Goal: Transaction & Acquisition: Book appointment/travel/reservation

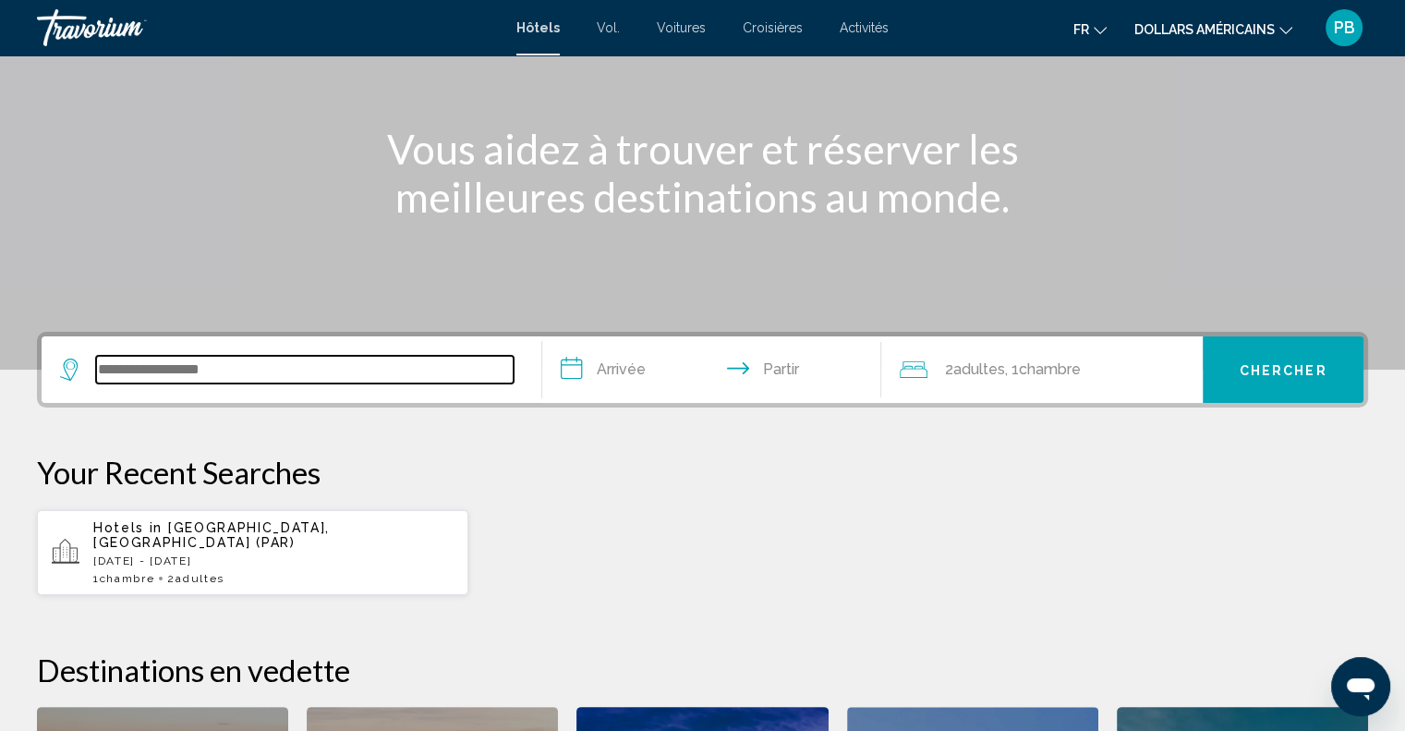
click at [176, 370] on input "Widget de recherche" at bounding box center [304, 370] width 417 height 28
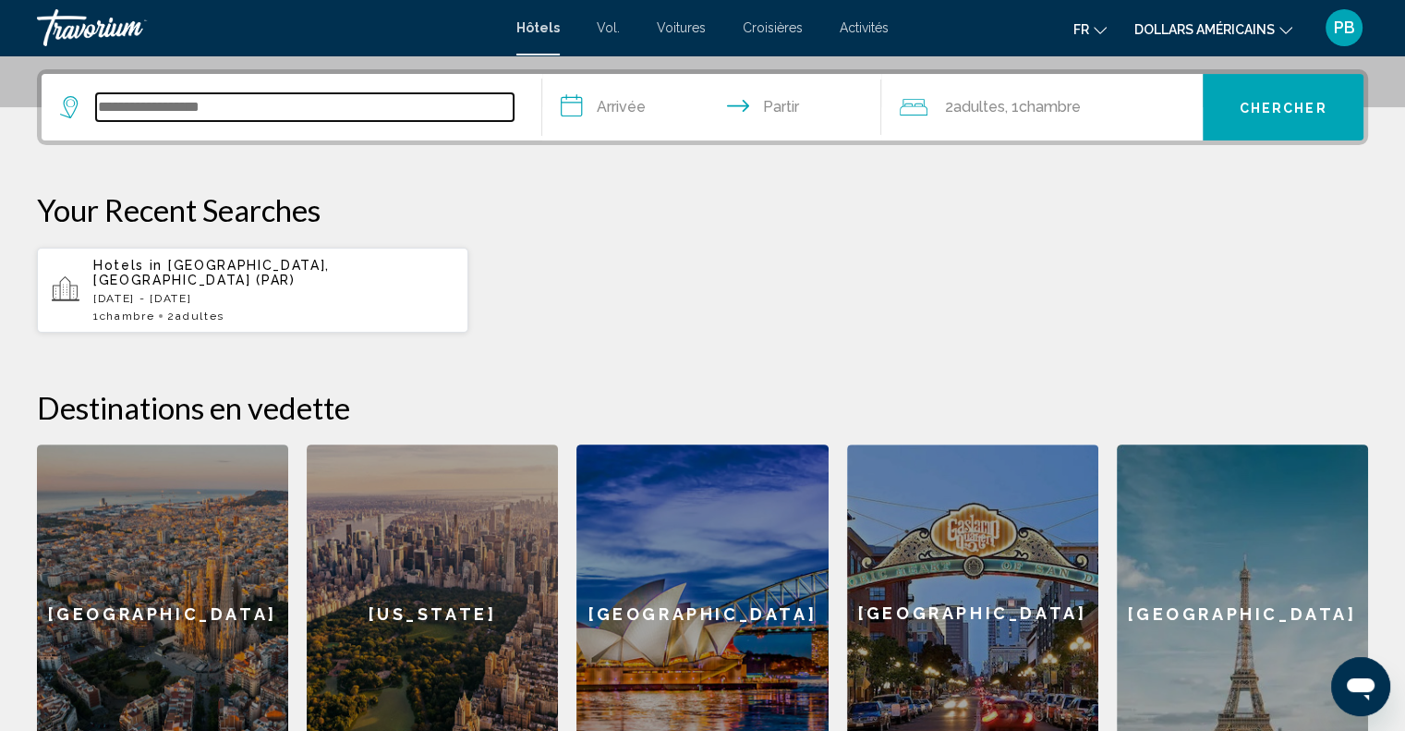
scroll to position [455, 0]
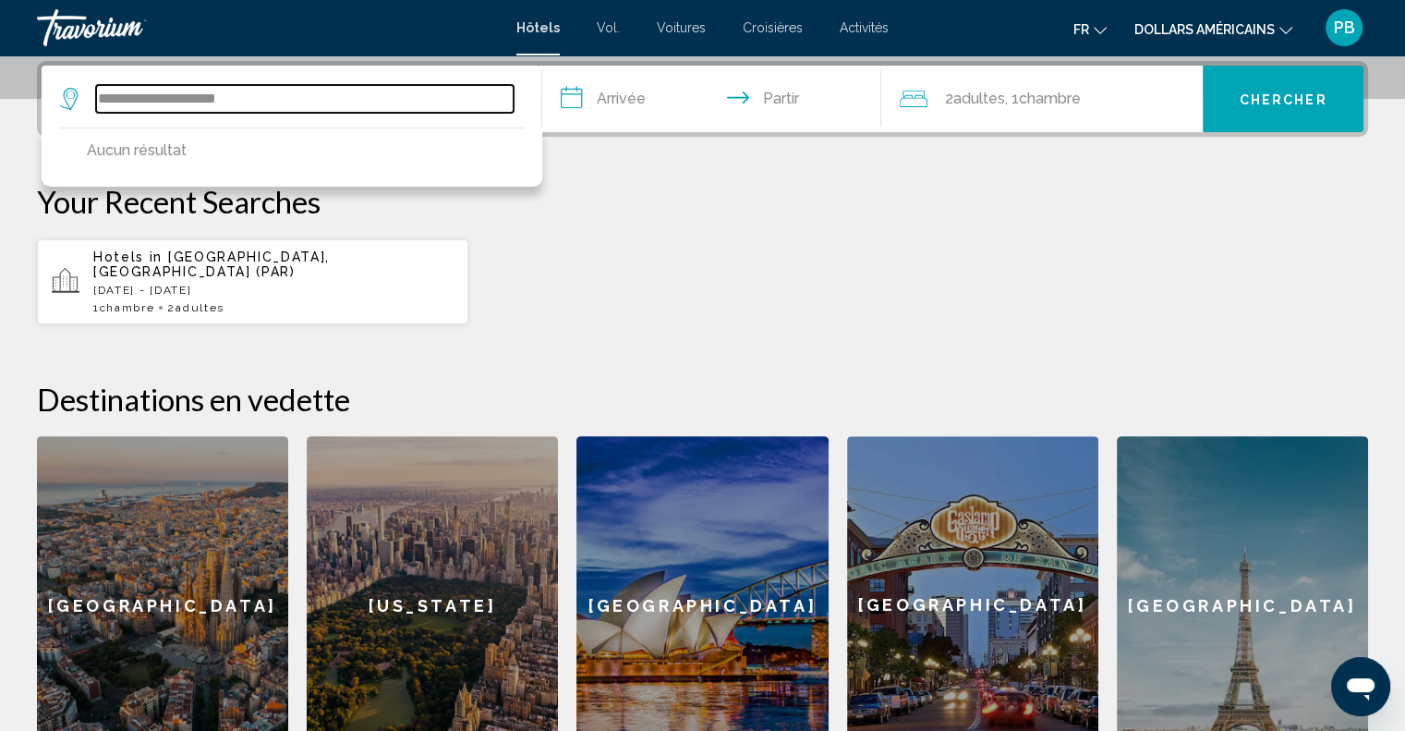
click at [174, 91] on input "**********" at bounding box center [304, 99] width 417 height 28
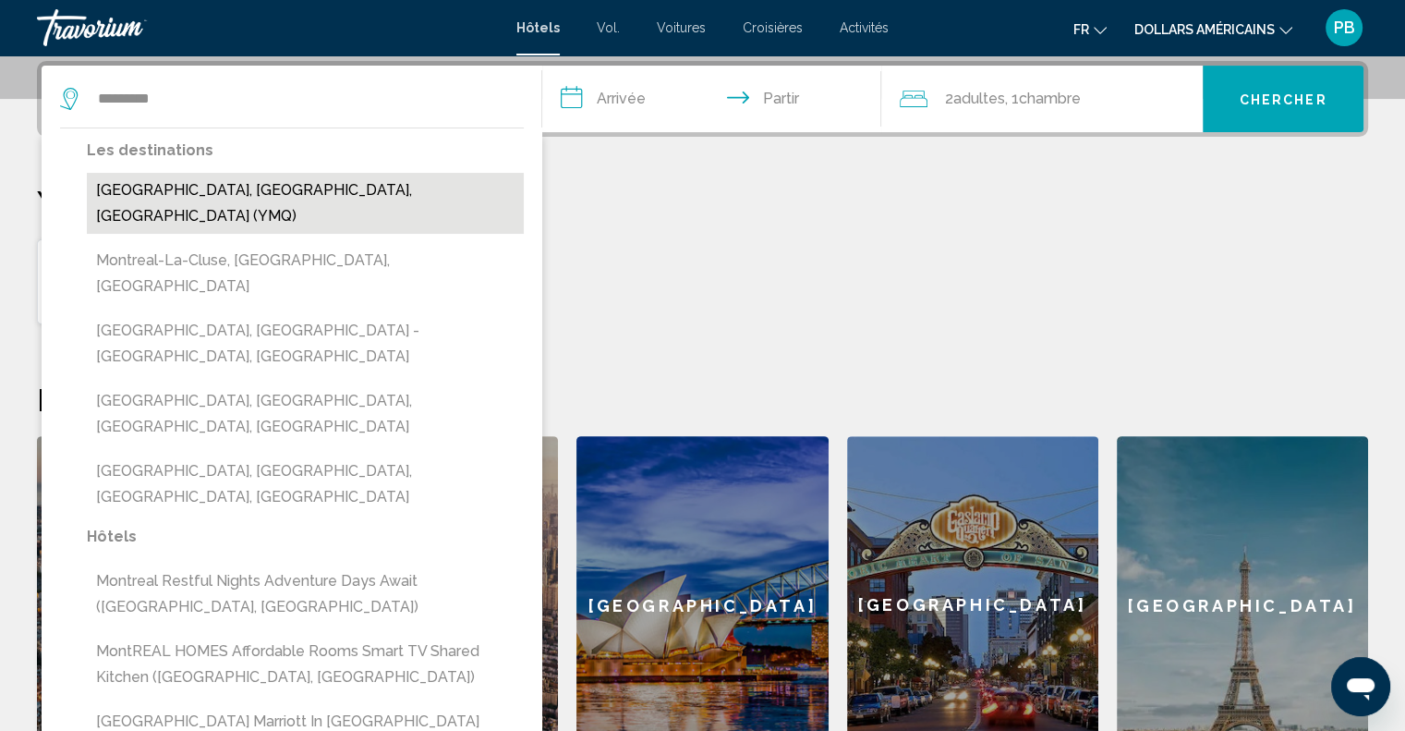
click at [265, 187] on button "[GEOGRAPHIC_DATA], [GEOGRAPHIC_DATA], [GEOGRAPHIC_DATA] (YMQ)" at bounding box center [305, 203] width 437 height 61
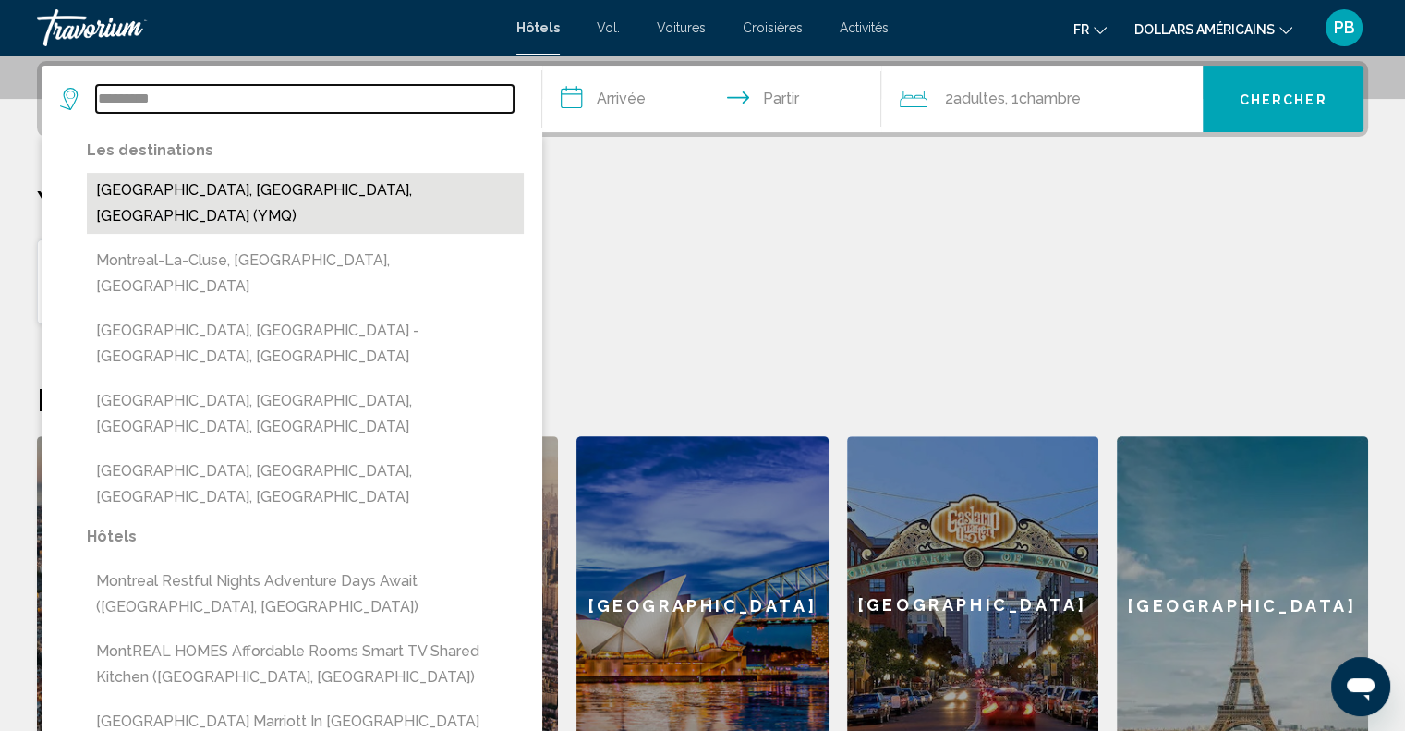
type input "**********"
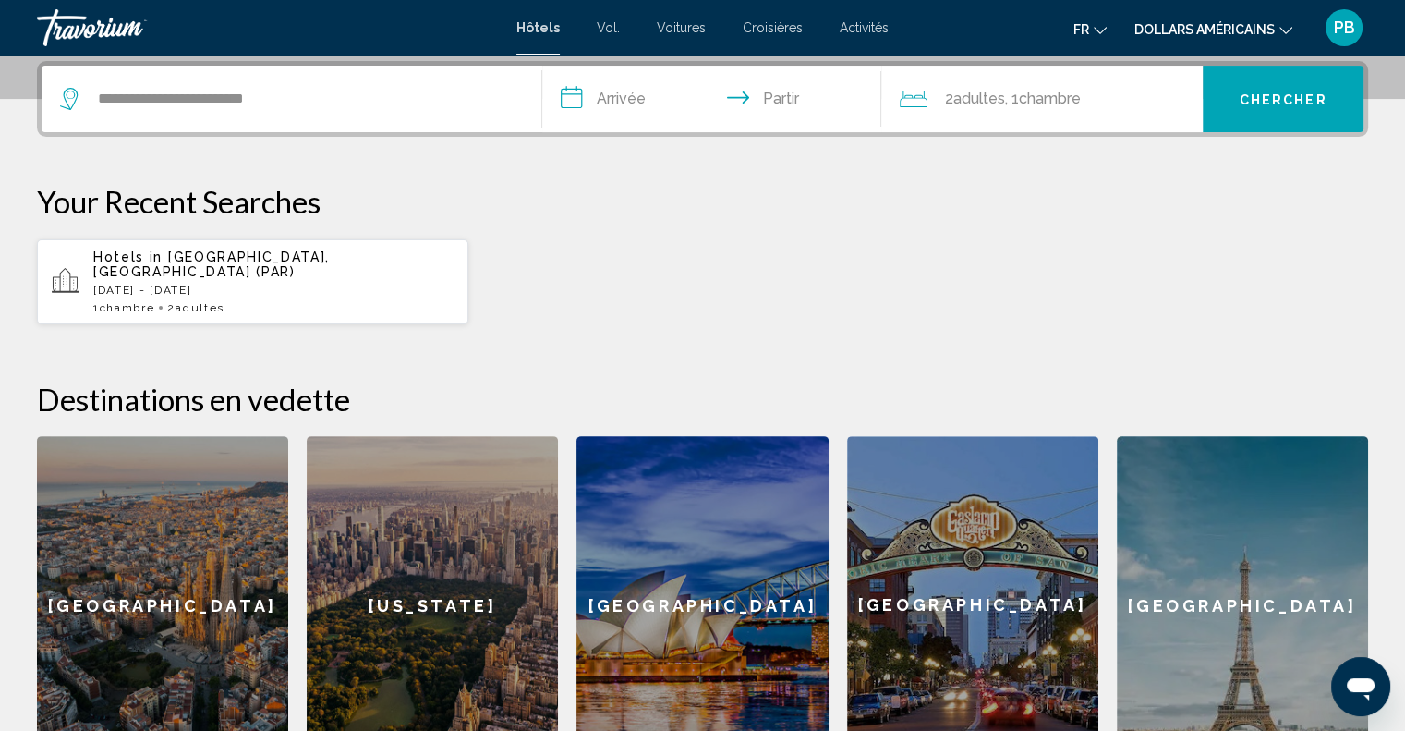
click at [621, 95] on input "**********" at bounding box center [715, 102] width 347 height 72
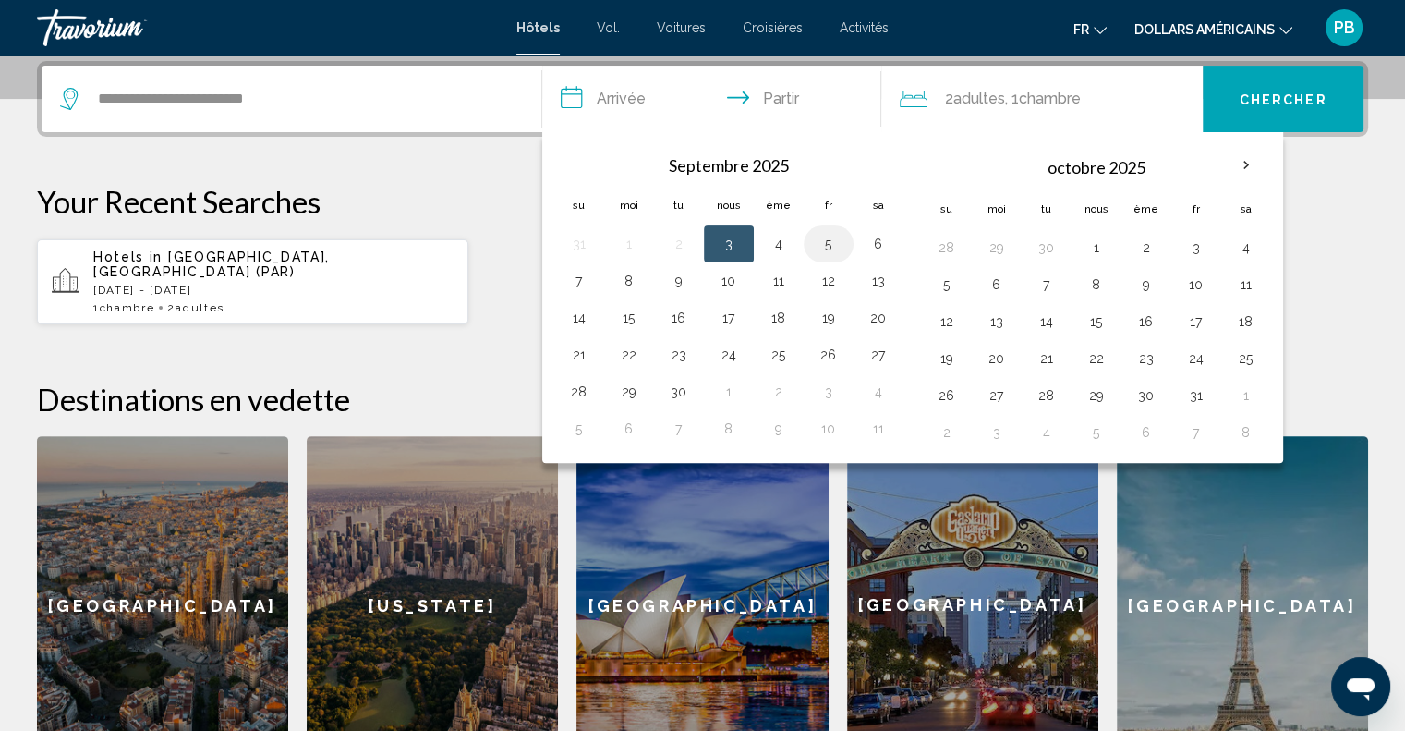
click at [826, 239] on button "5" at bounding box center [829, 244] width 30 height 26
click at [575, 272] on button "7" at bounding box center [579, 281] width 30 height 26
type input "**********"
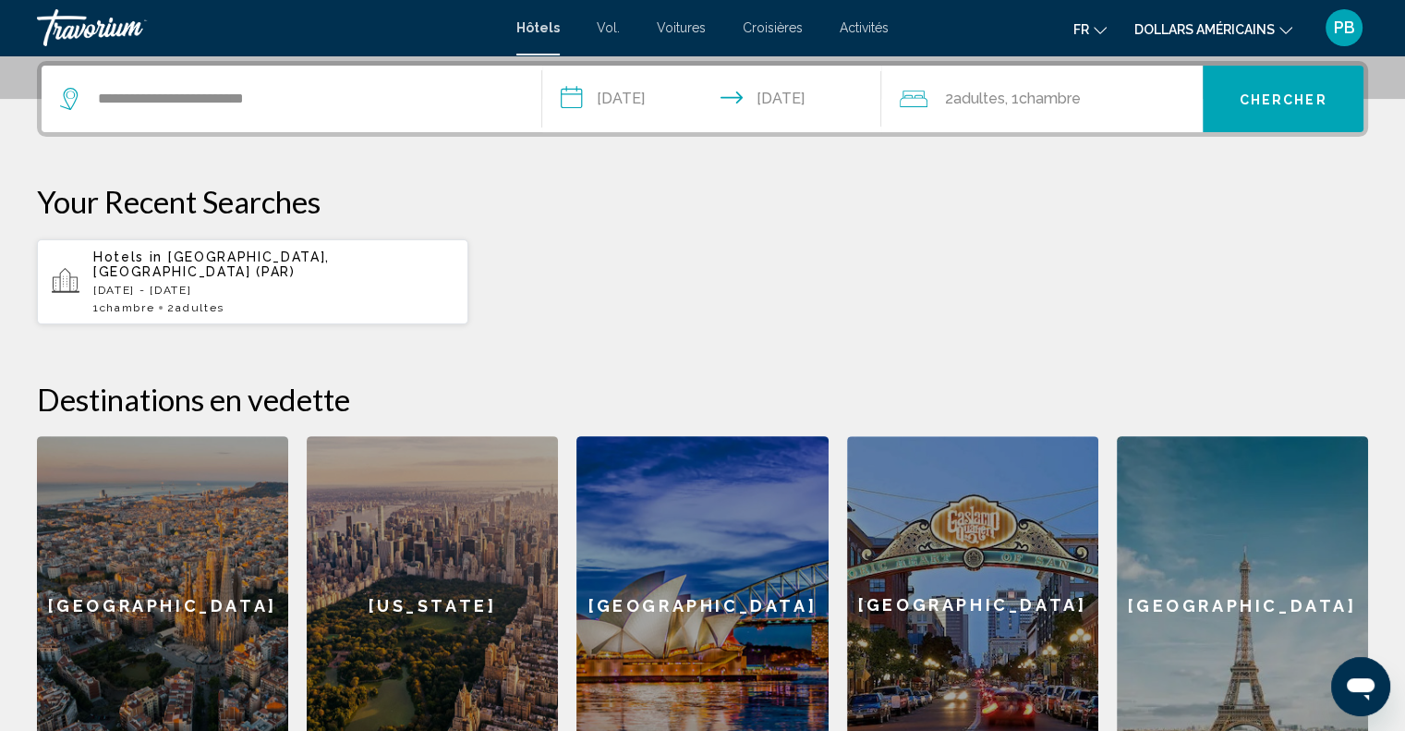
click at [1004, 98] on font "adultes" at bounding box center [978, 99] width 52 height 18
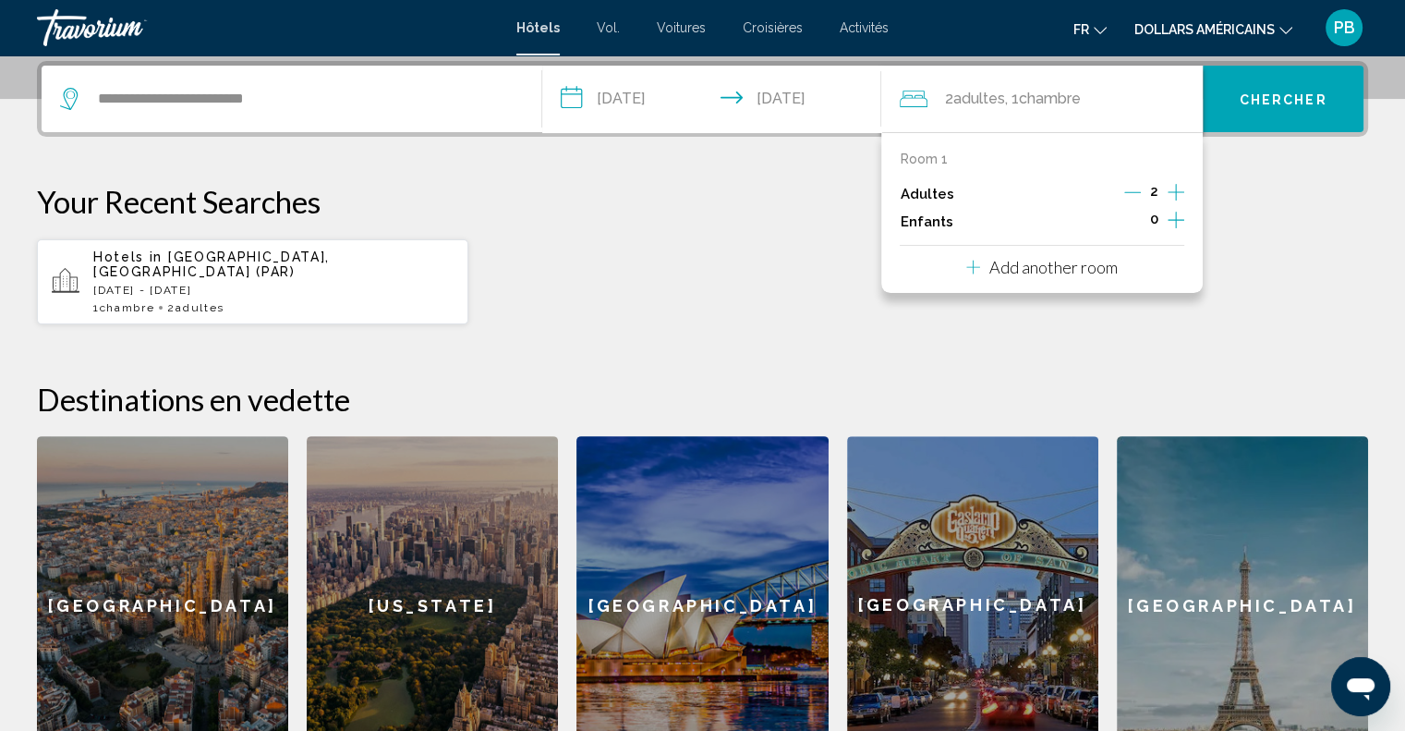
click at [1173, 188] on icon "Increment adults" at bounding box center [1175, 192] width 17 height 22
click at [1284, 99] on font "Chercher" at bounding box center [1283, 99] width 88 height 15
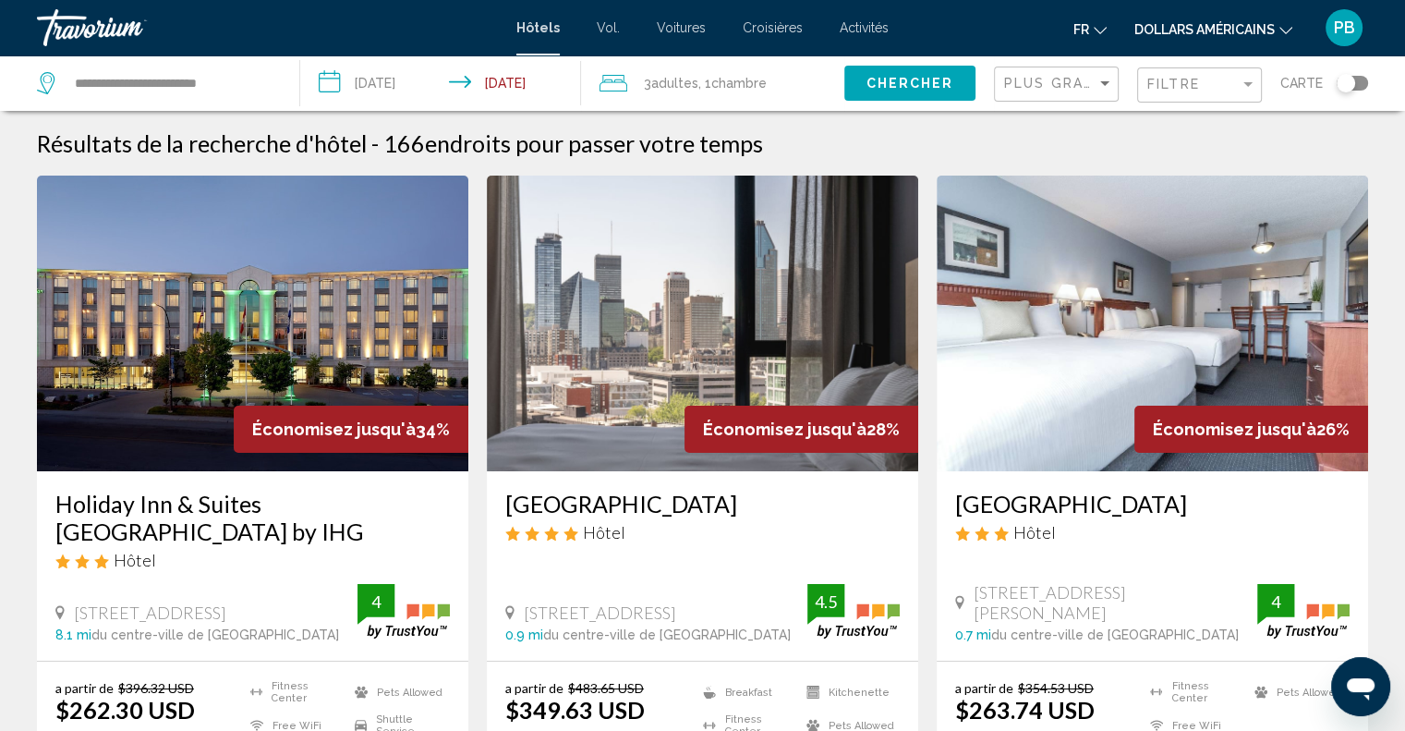
click at [1282, 29] on icon "Changer de devise" at bounding box center [1285, 30] width 13 height 13
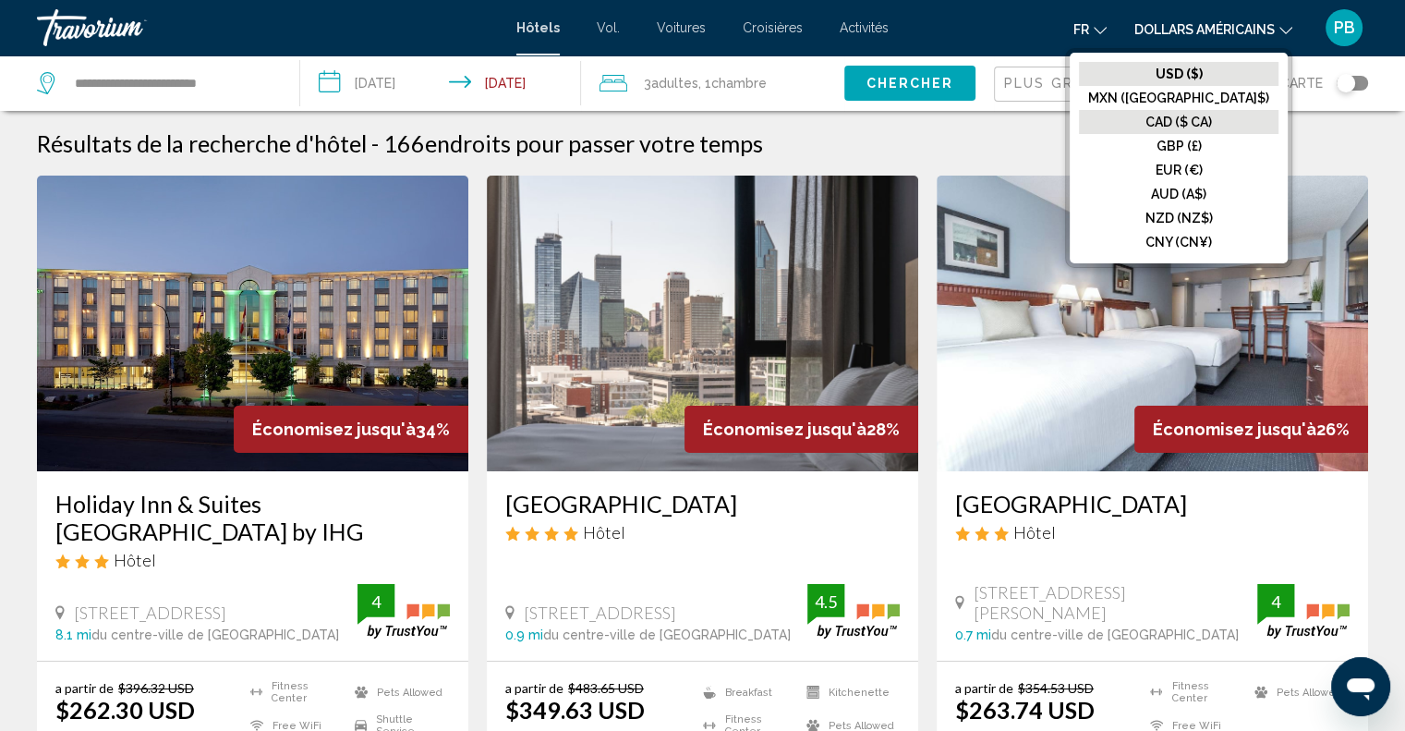
click at [1211, 116] on font "CAD ($ CA)" at bounding box center [1178, 122] width 66 height 15
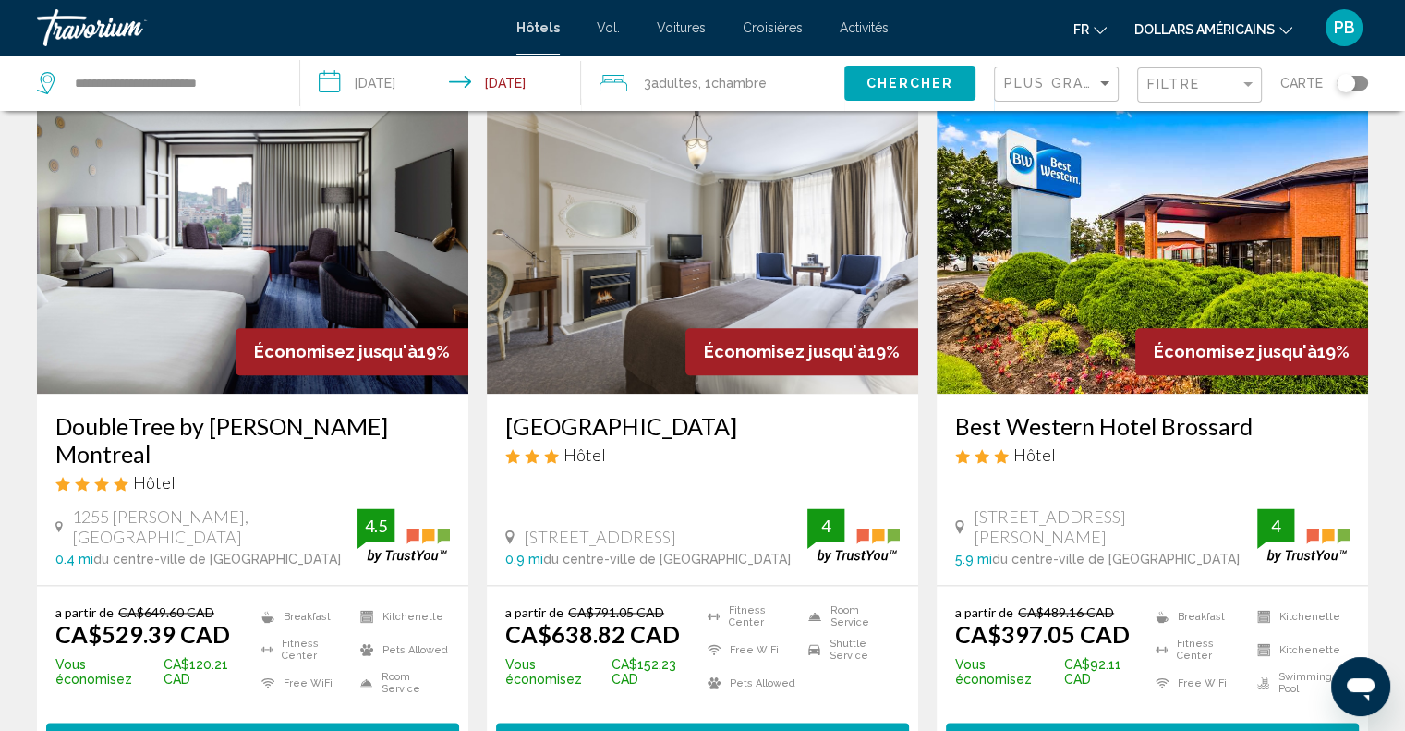
scroll to position [2216, 0]
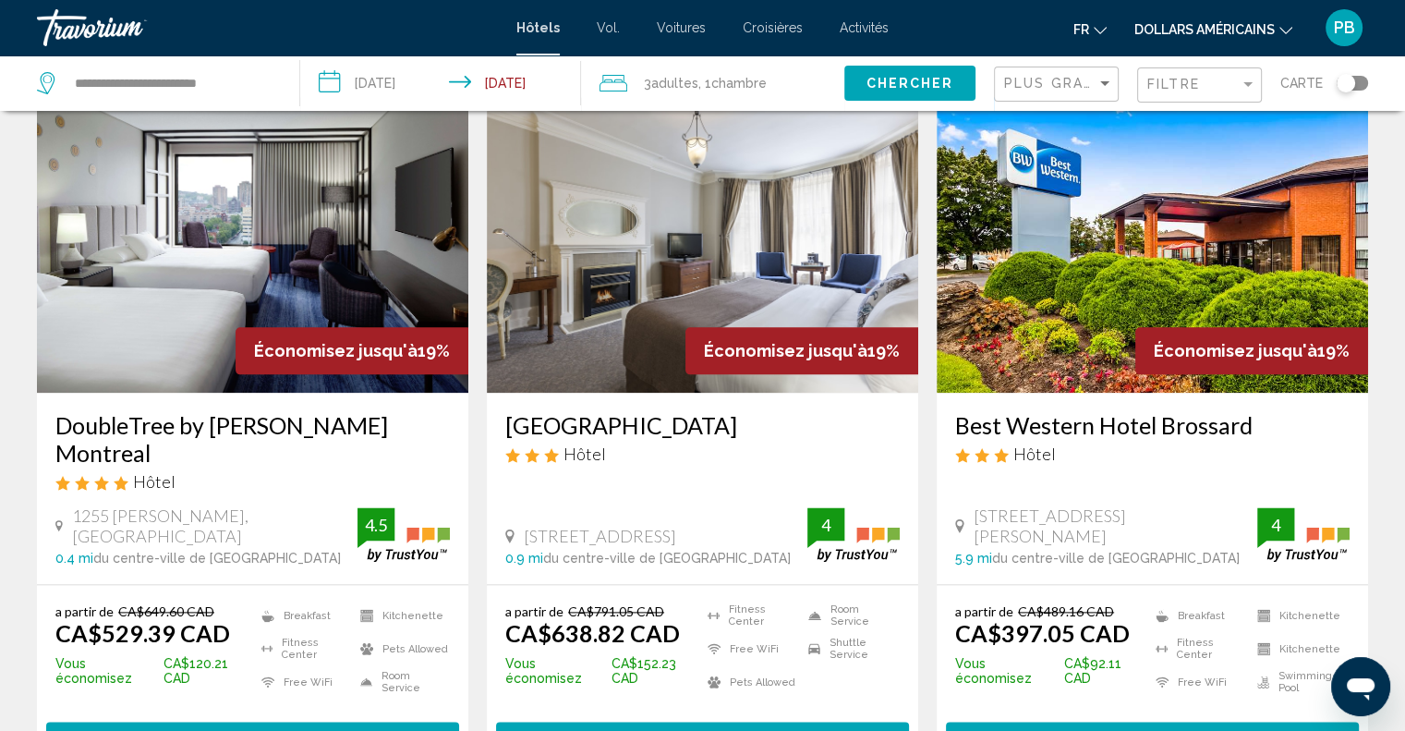
click at [199, 730] on span "Sélectionner une chambre" at bounding box center [252, 739] width 237 height 15
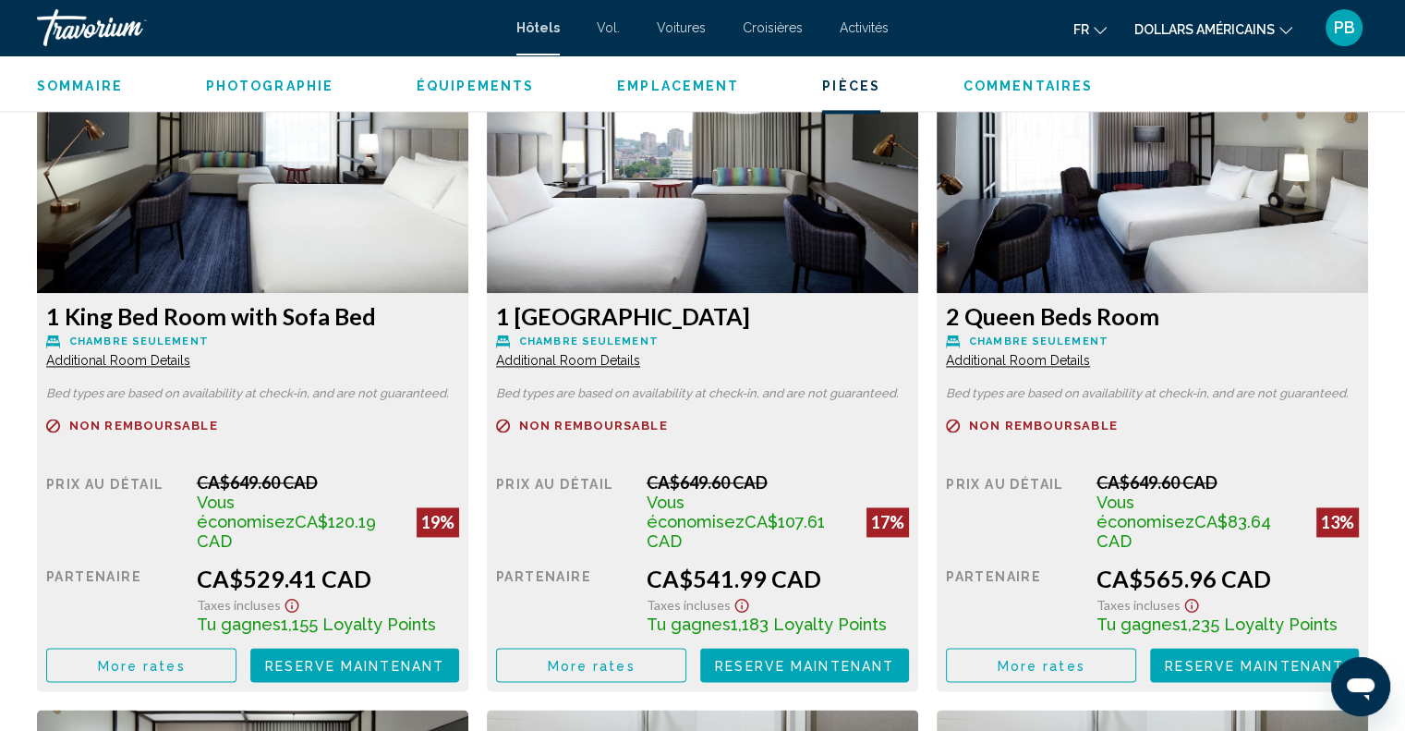
scroll to position [2586, 0]
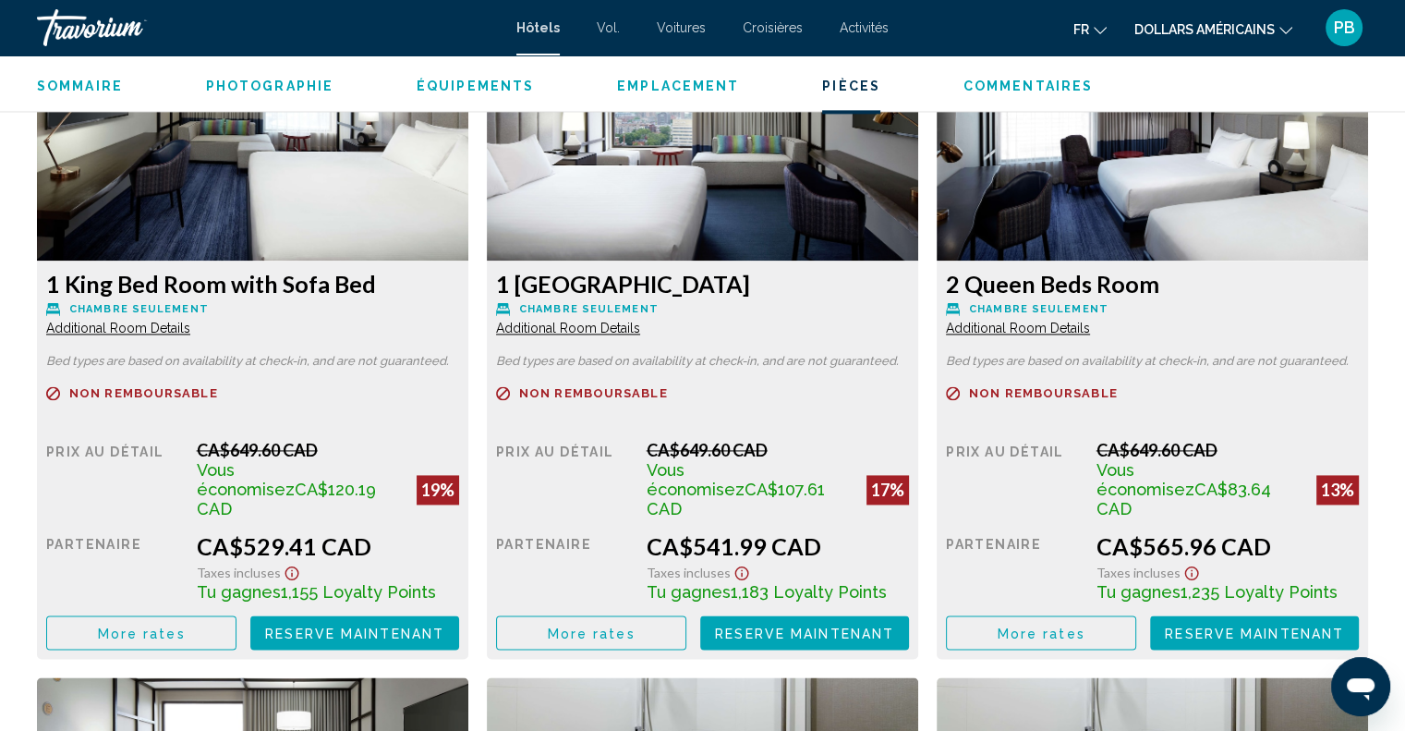
click at [167, 328] on span "Additional Room Details" at bounding box center [118, 327] width 144 height 15
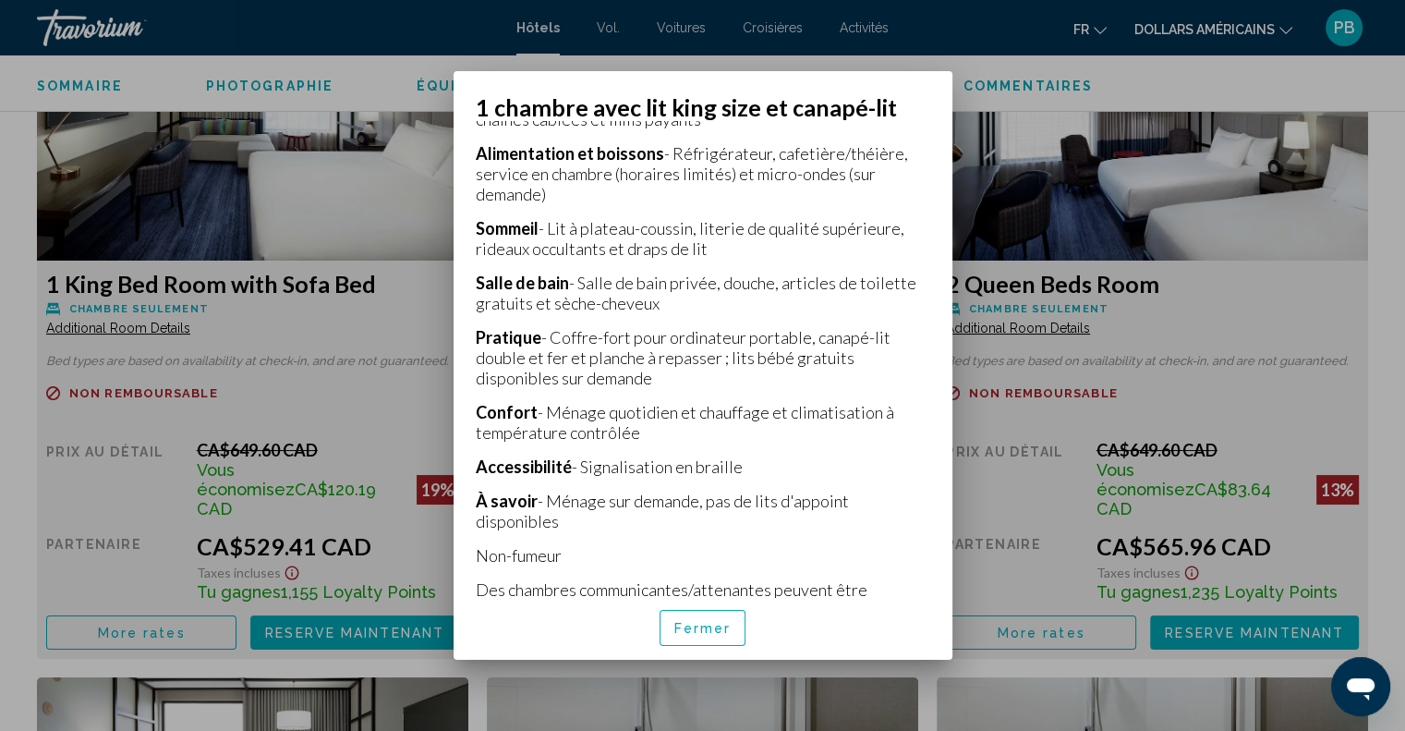
scroll to position [539, 0]
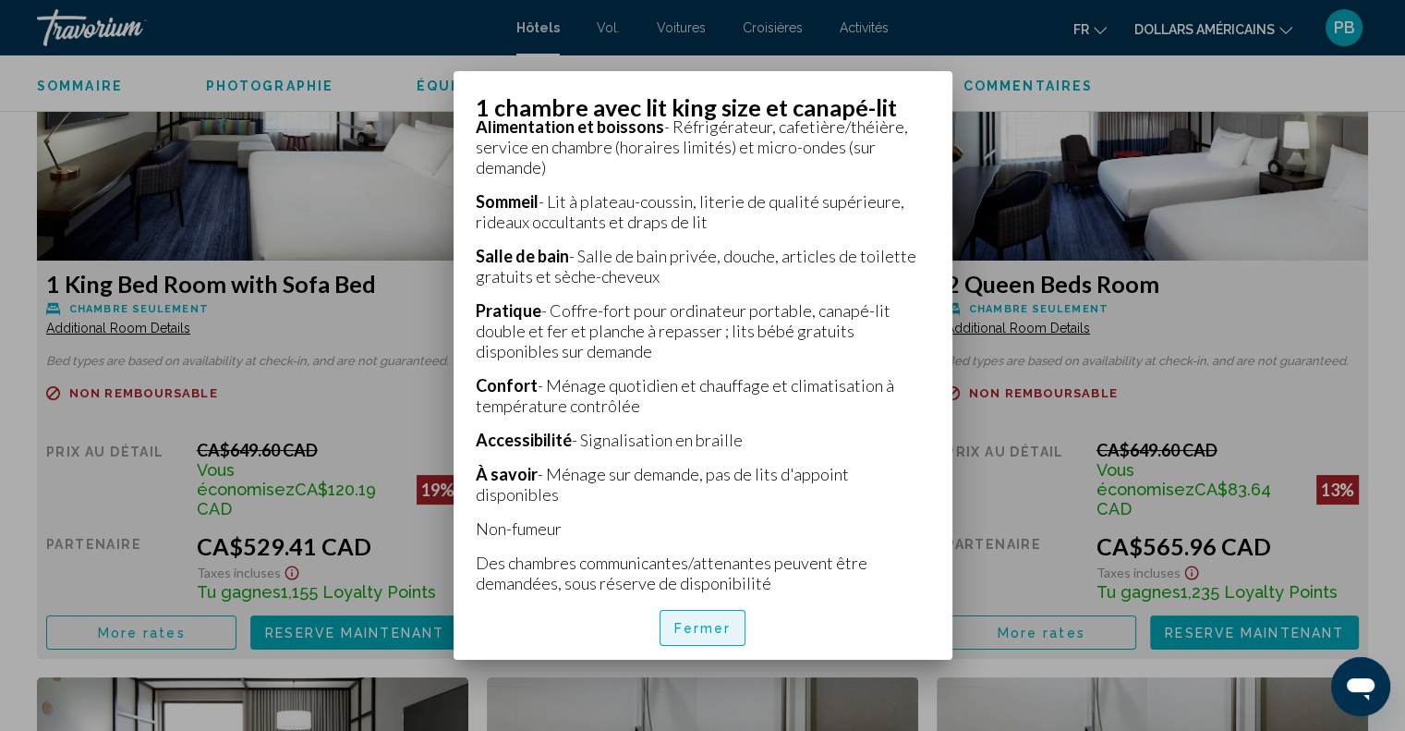
click at [695, 625] on font "Fermer" at bounding box center [702, 629] width 57 height 15
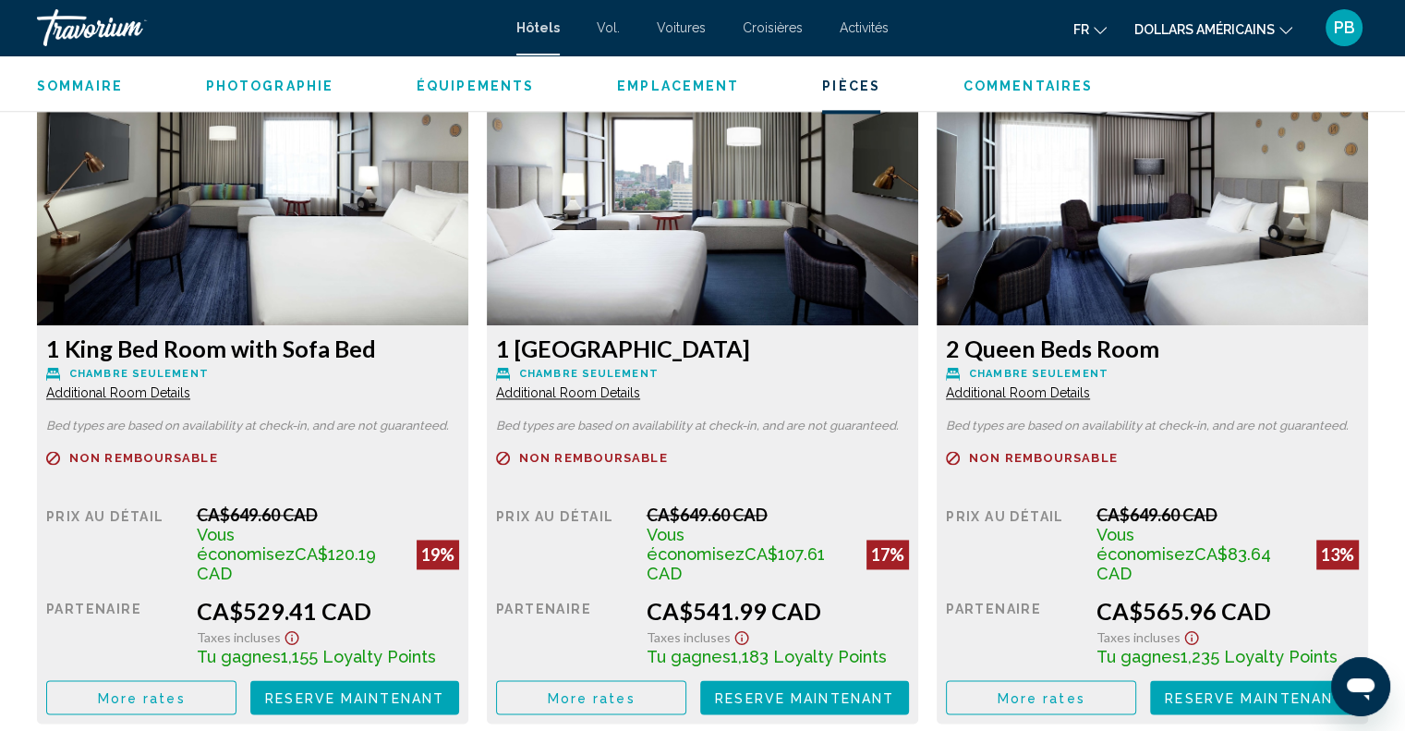
scroll to position [2494, 0]
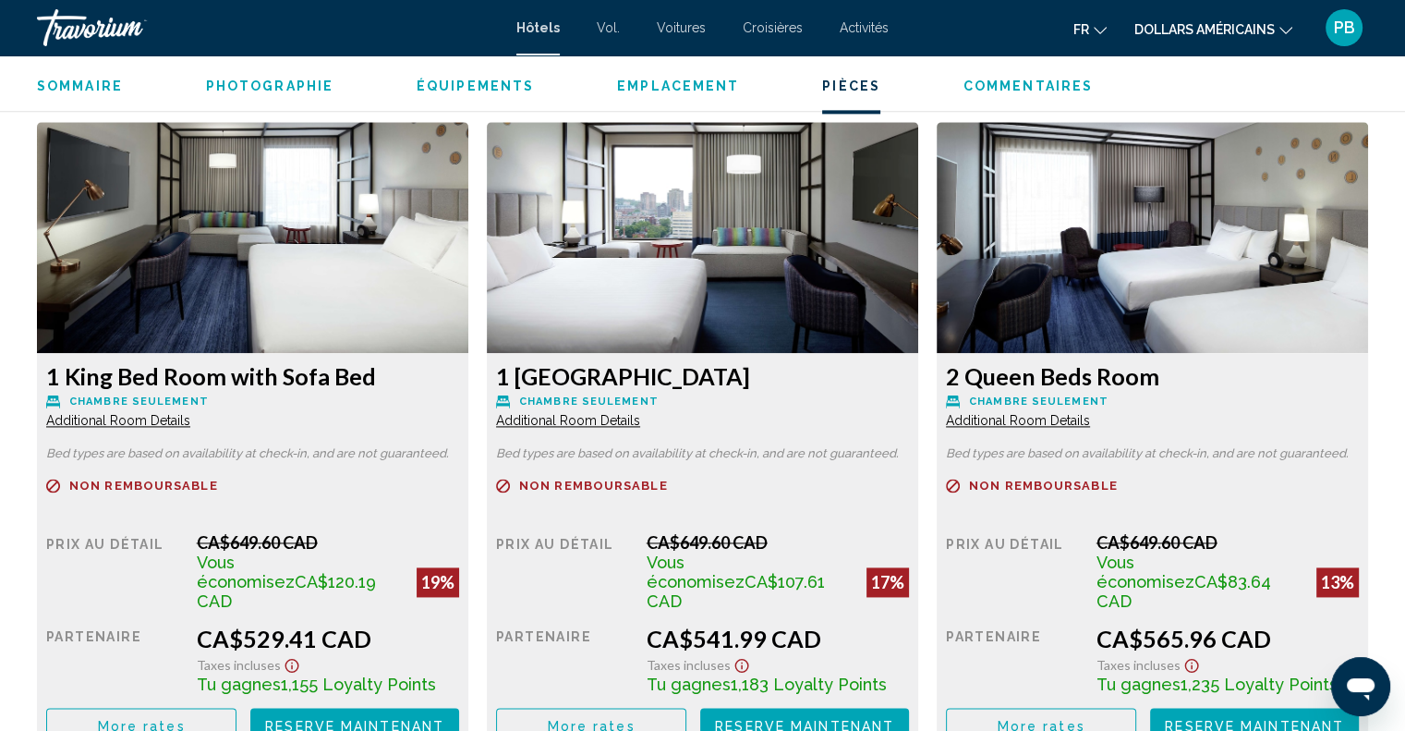
click at [234, 271] on img "Contenu principal" at bounding box center [252, 237] width 431 height 231
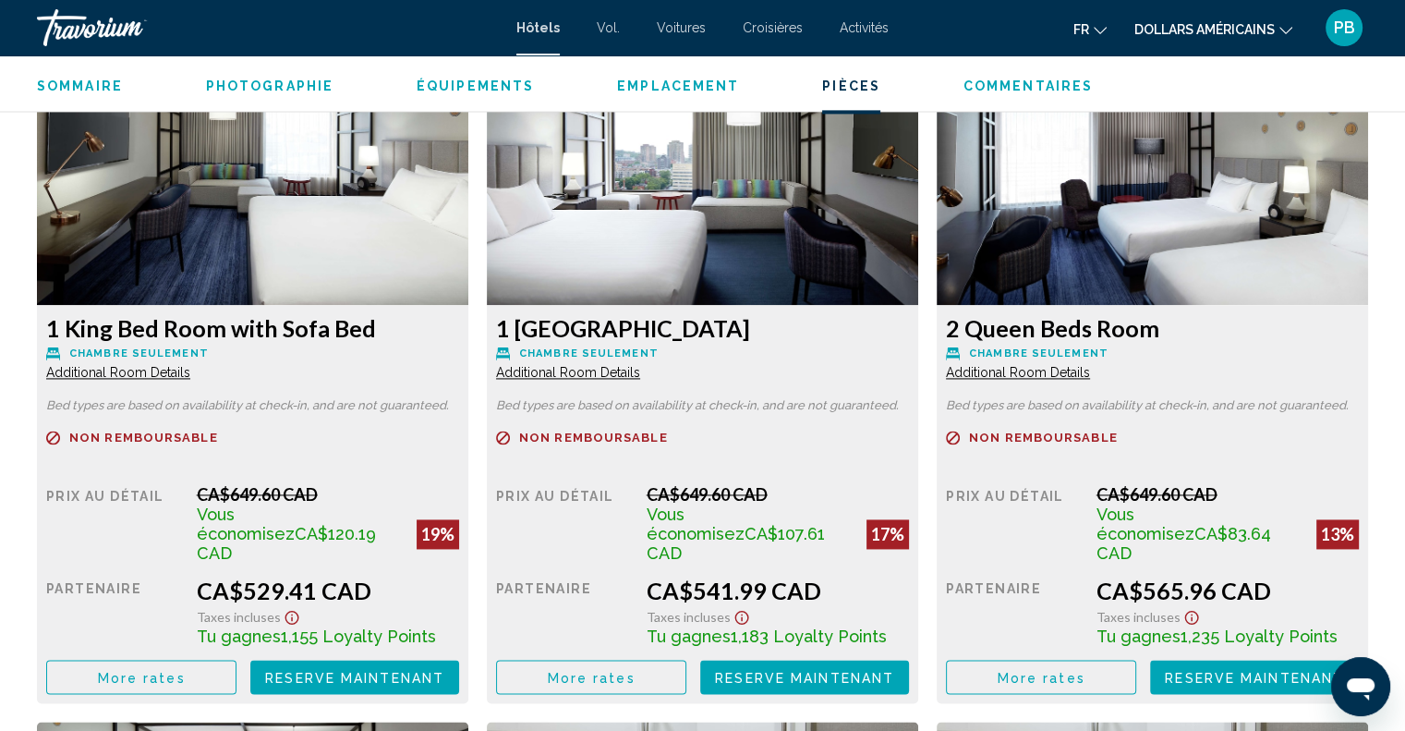
scroll to position [2678, 0]
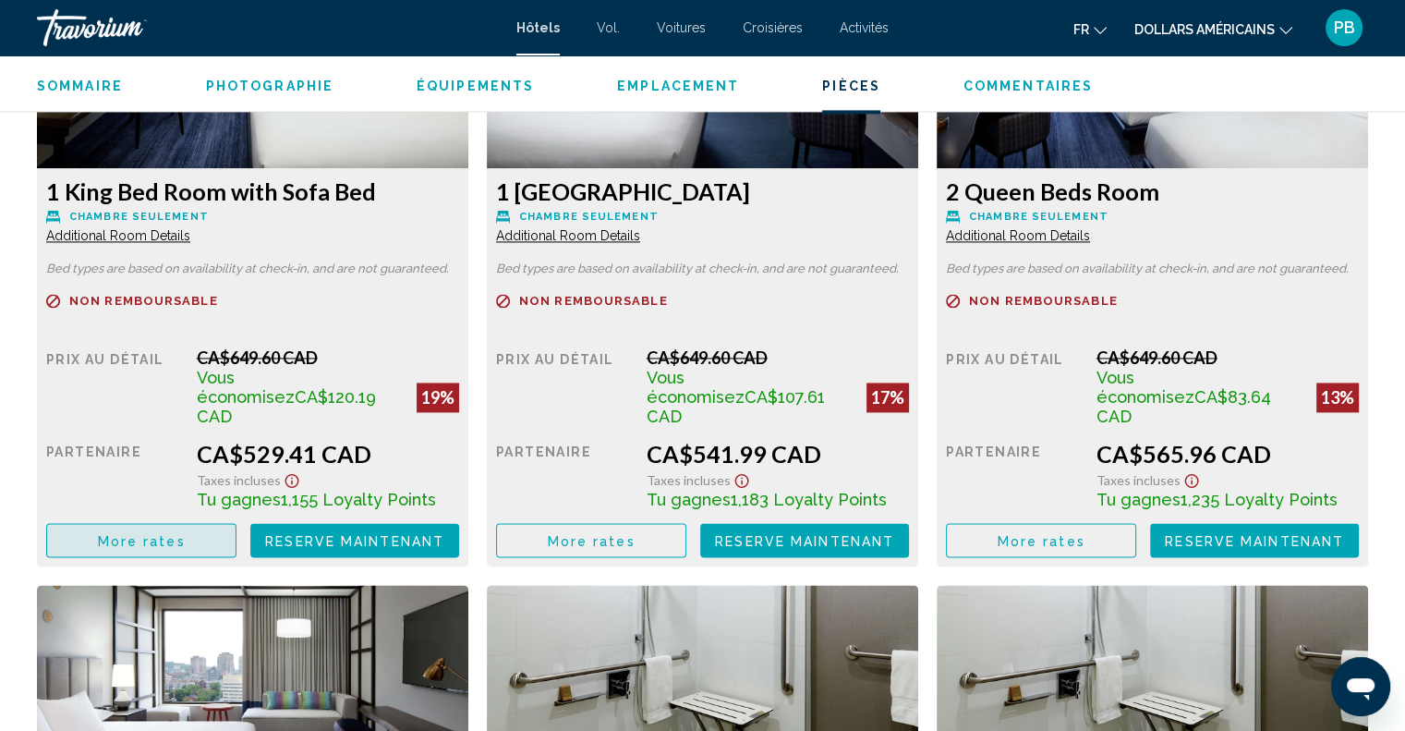
click at [153, 533] on span "More rates" at bounding box center [142, 540] width 88 height 15
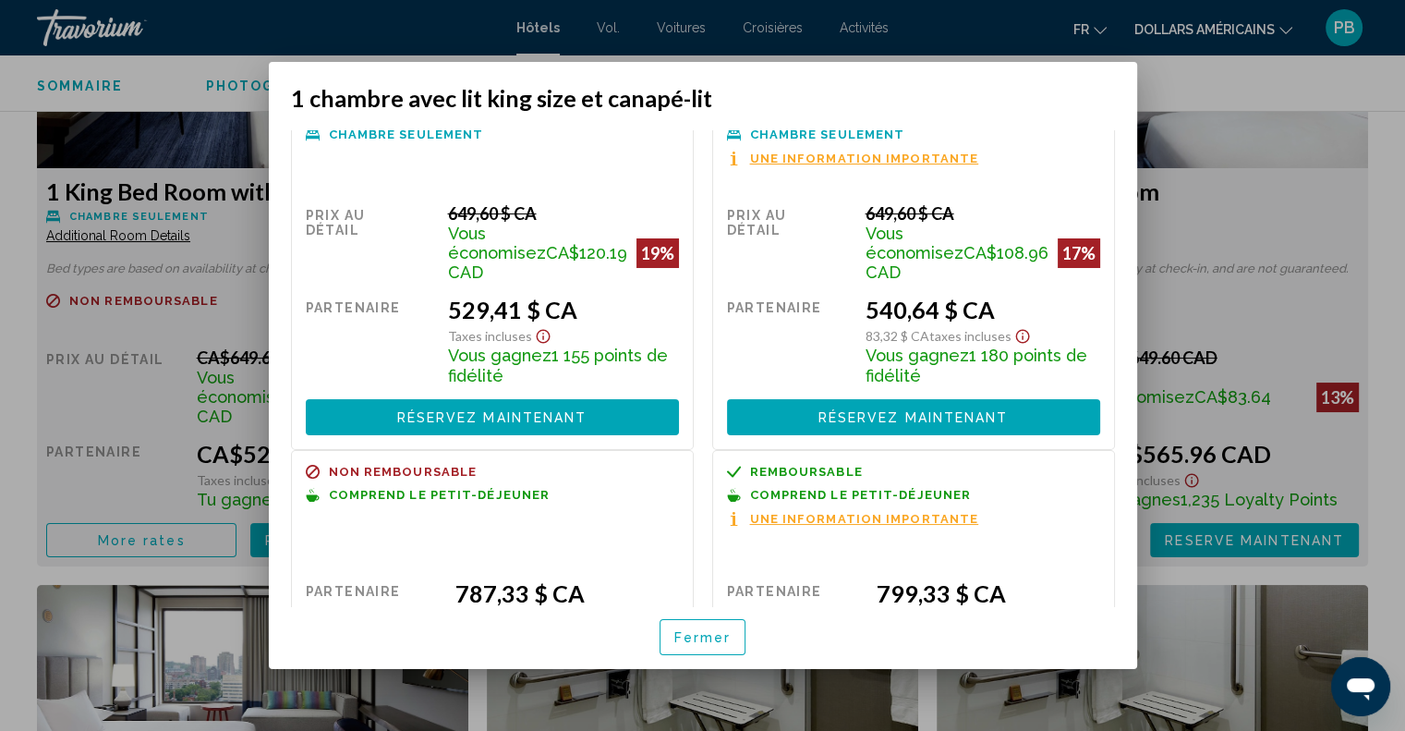
scroll to position [0, 0]
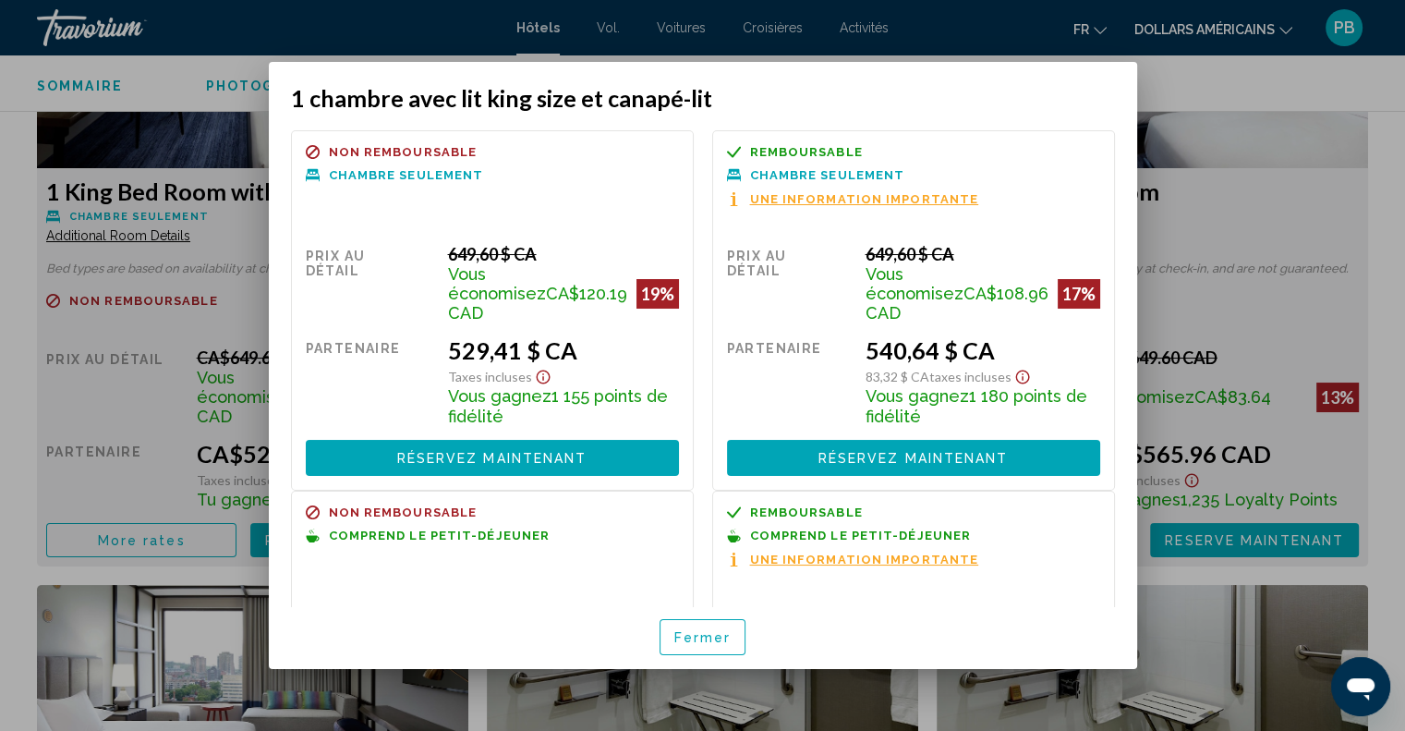
click at [154, 323] on div at bounding box center [702, 365] width 1405 height 731
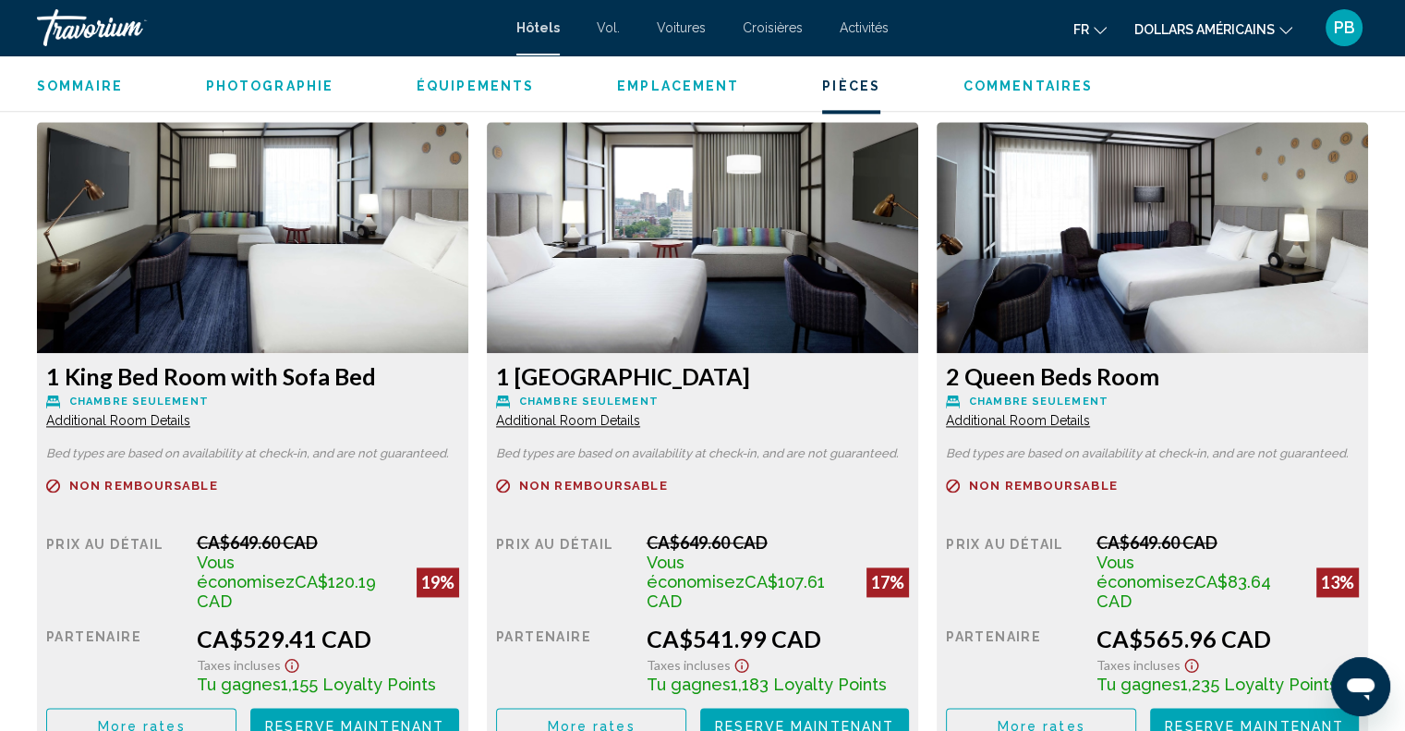
scroll to position [2586, 0]
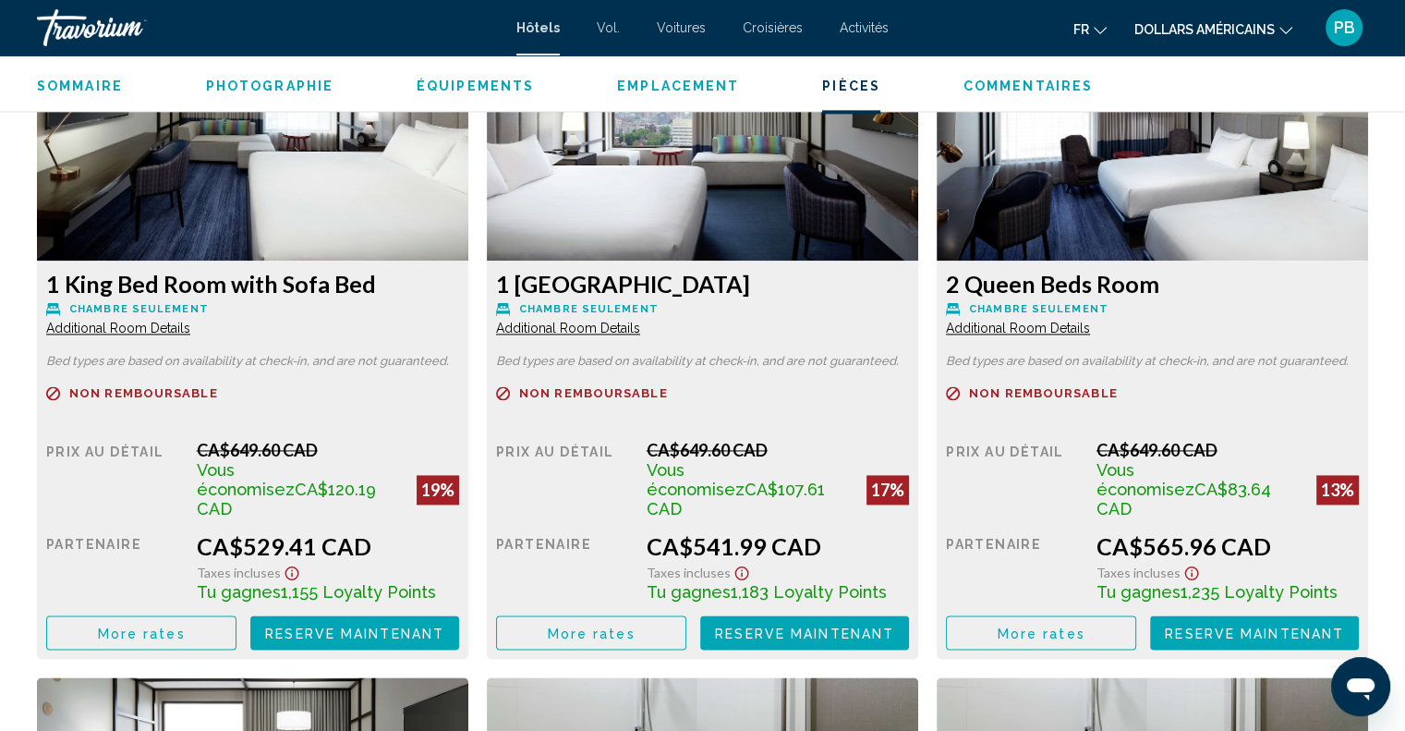
click at [362, 625] on span "Reserve maintenant" at bounding box center [354, 632] width 179 height 15
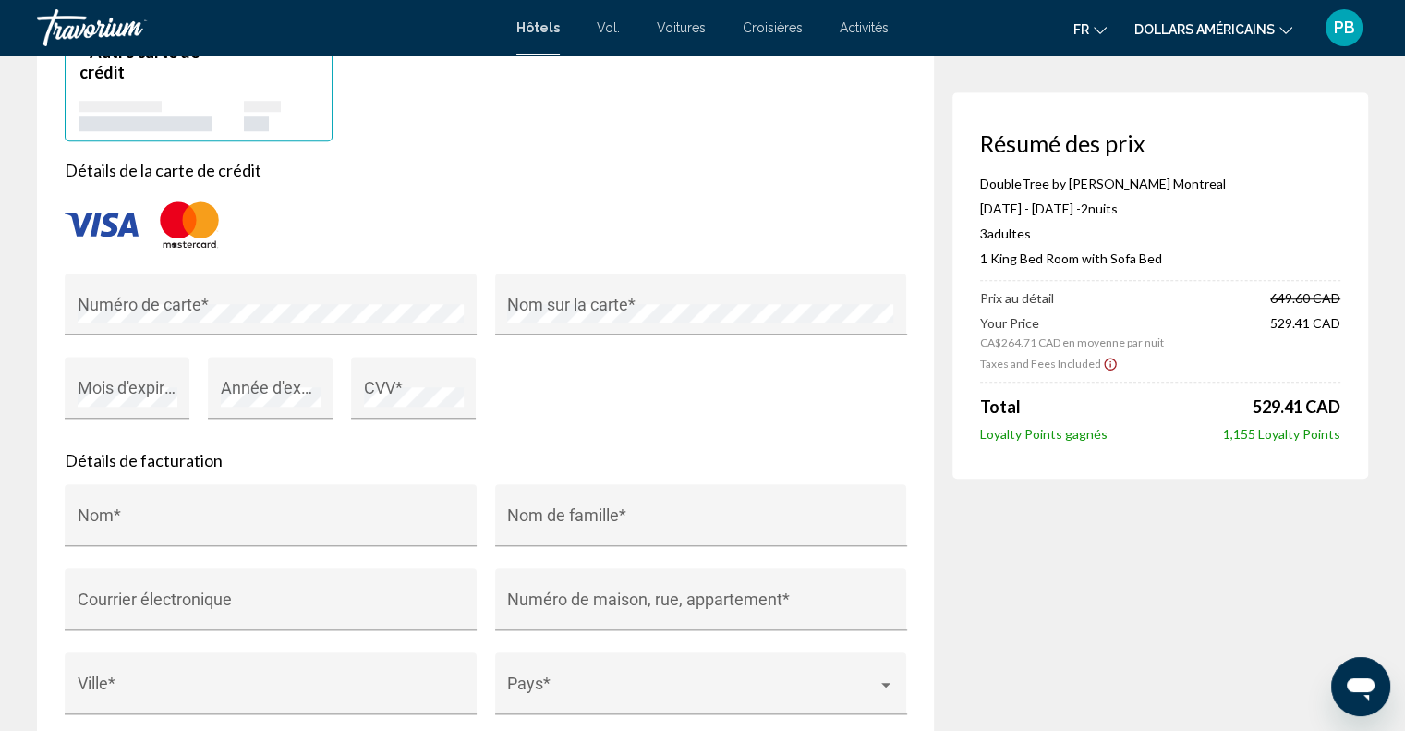
scroll to position [1570, 0]
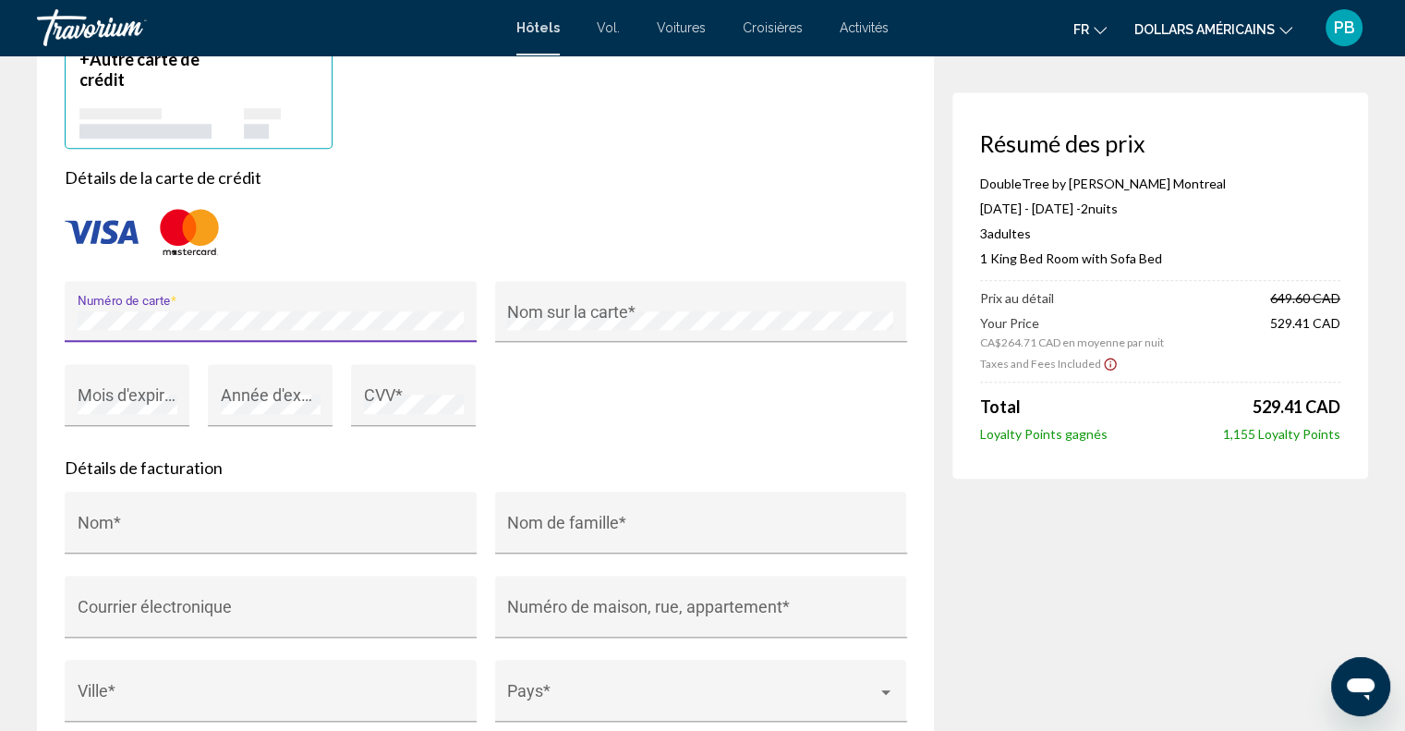
click at [392, 201] on div "Contenu principal" at bounding box center [485, 231] width 841 height 61
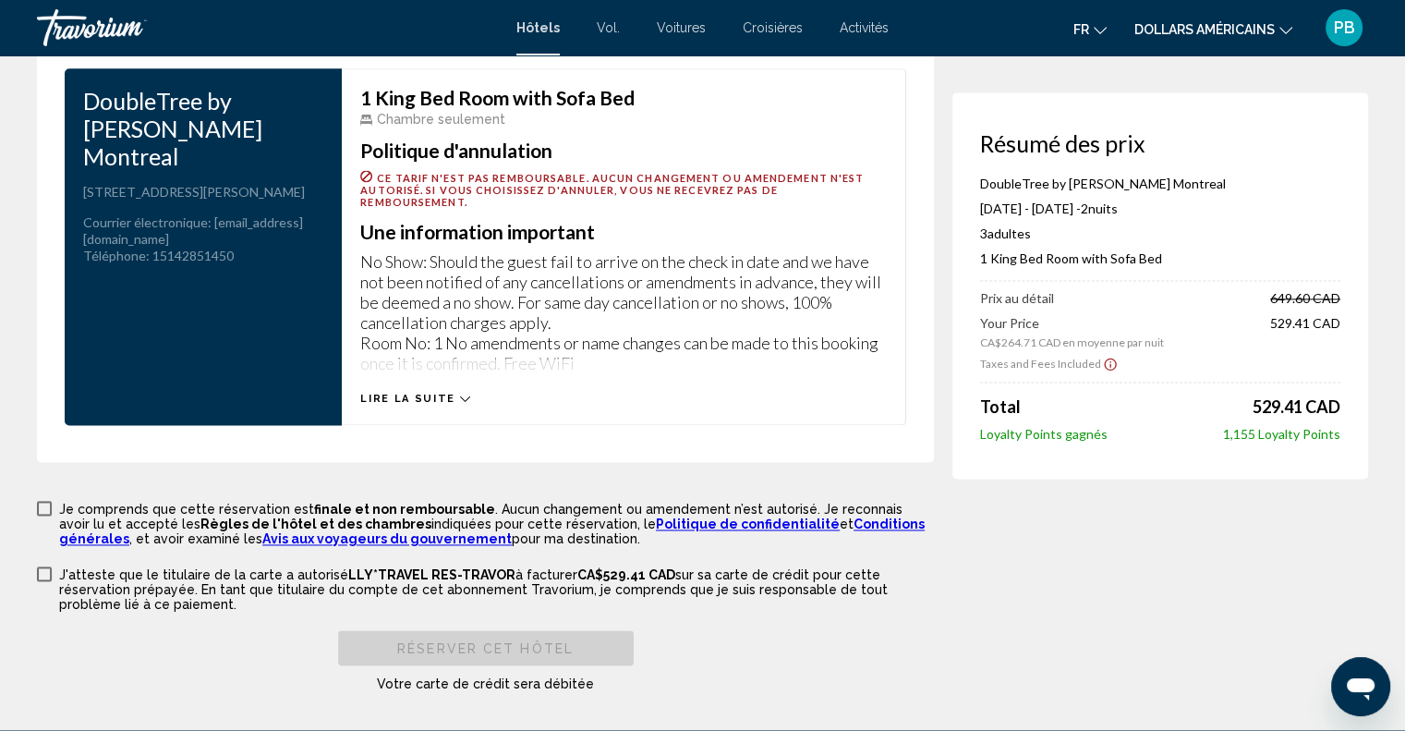
scroll to position [2494, 0]
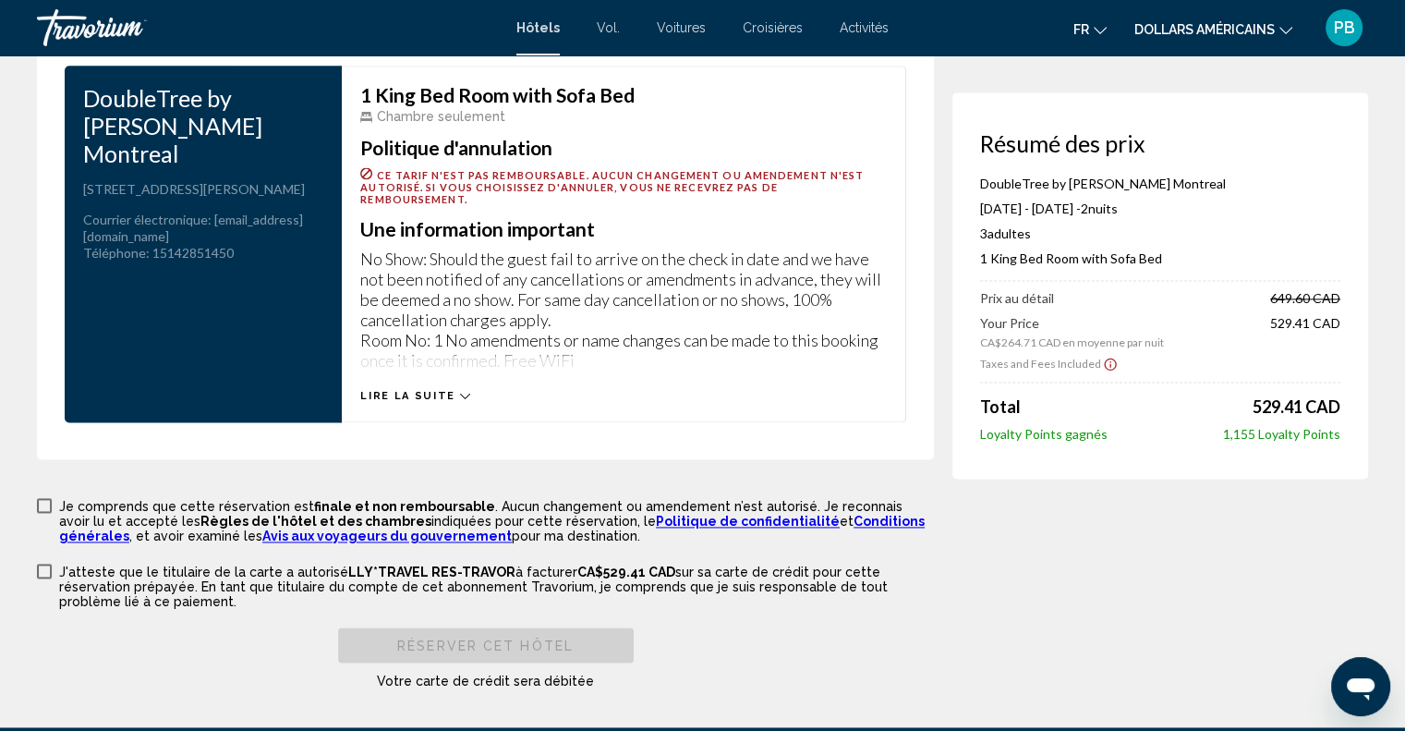
click at [460, 391] on icon "Contenu principal" at bounding box center [465, 396] width 10 height 10
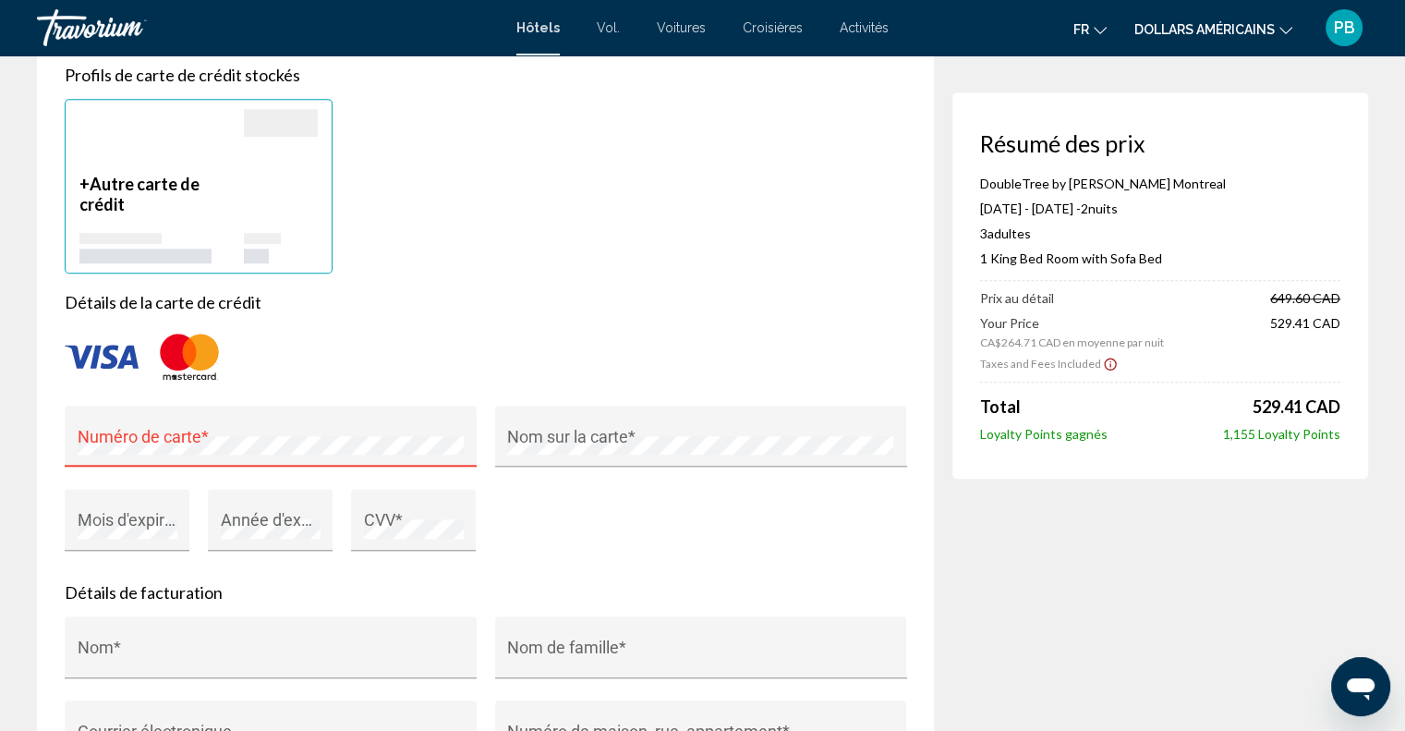
scroll to position [1478, 0]
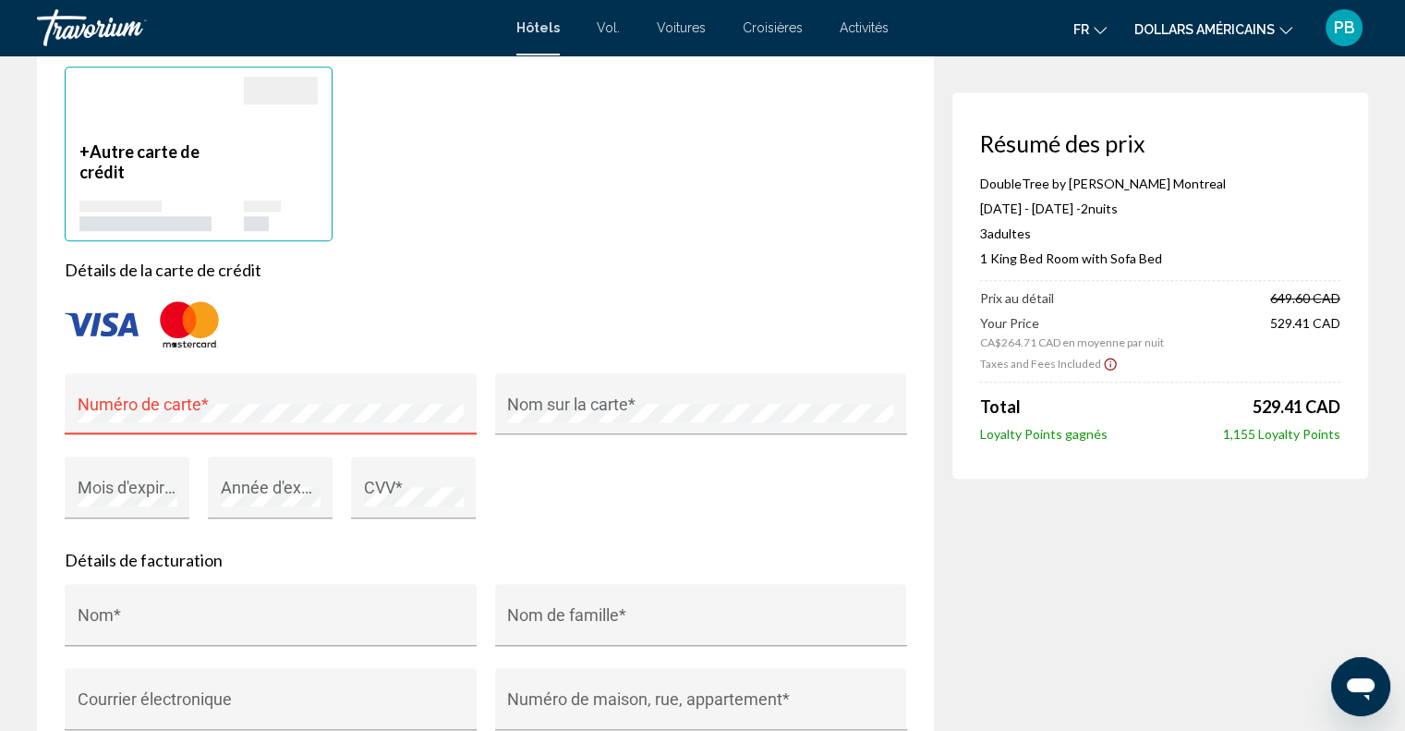
click at [191, 294] on img "Contenu principal" at bounding box center [189, 324] width 74 height 61
click at [189, 294] on img "Contenu principal" at bounding box center [189, 324] width 74 height 61
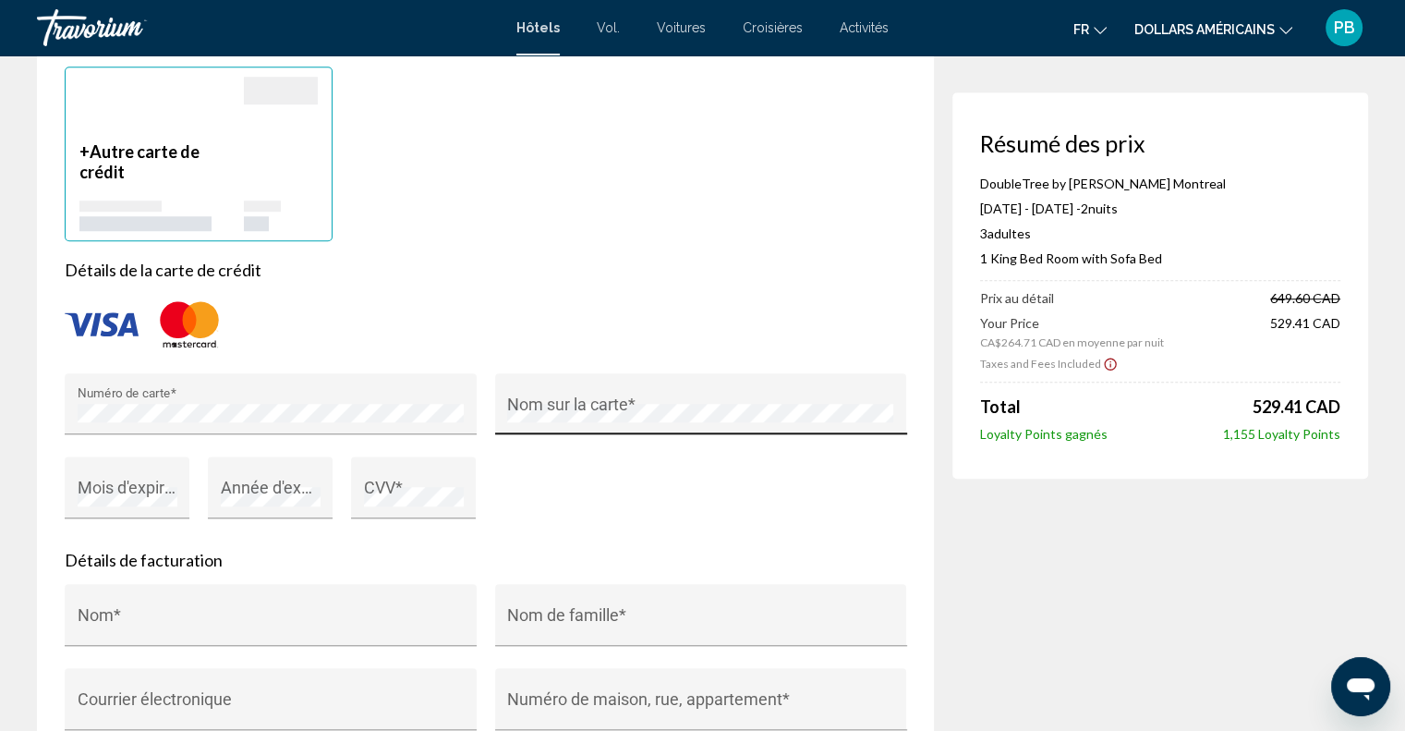
click at [617, 385] on div "Nom sur la carte *" at bounding box center [700, 409] width 387 height 49
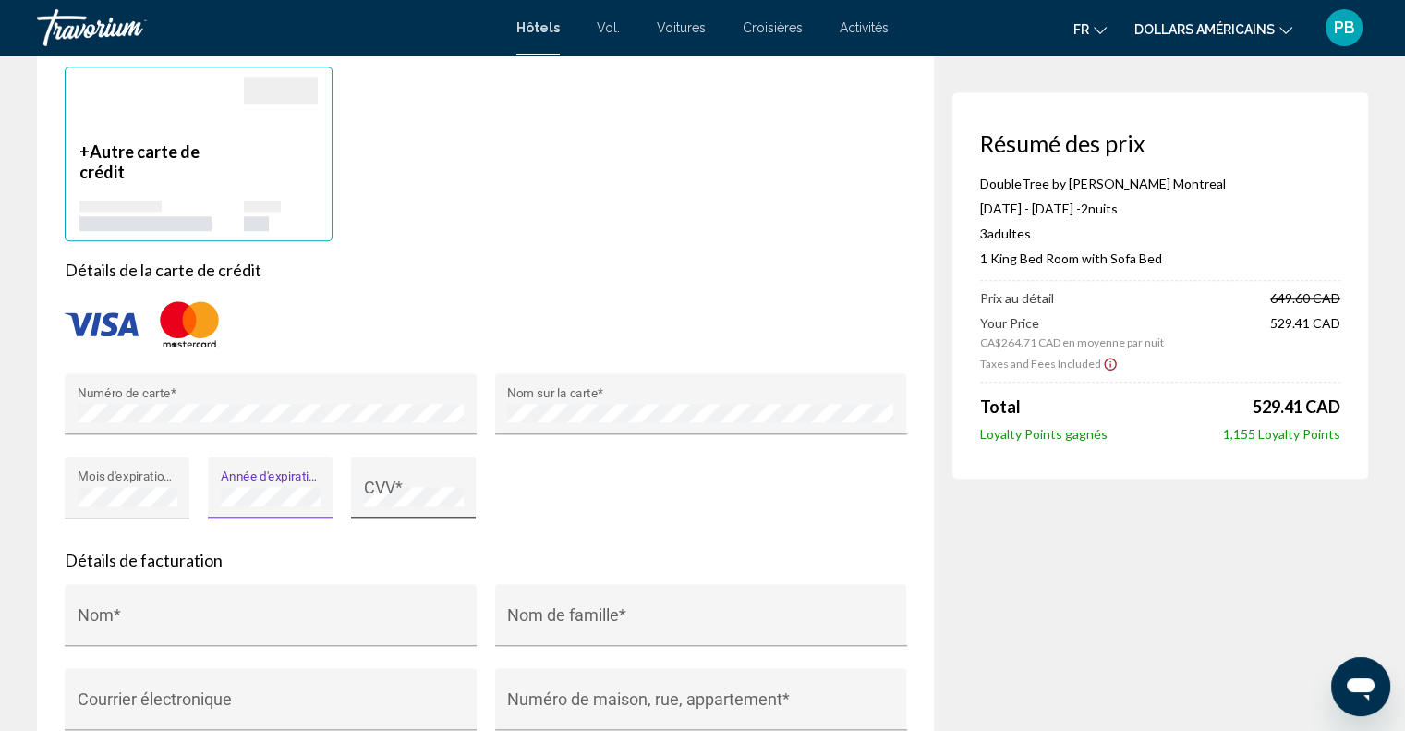
click at [405, 469] on div "CVV *" at bounding box center [414, 493] width 100 height 49
click at [566, 417] on div "Numéro de carte * Nom sur la carte * Mois d'expiration (e.g. "05") * Année d'ex…" at bounding box center [485, 457] width 860 height 168
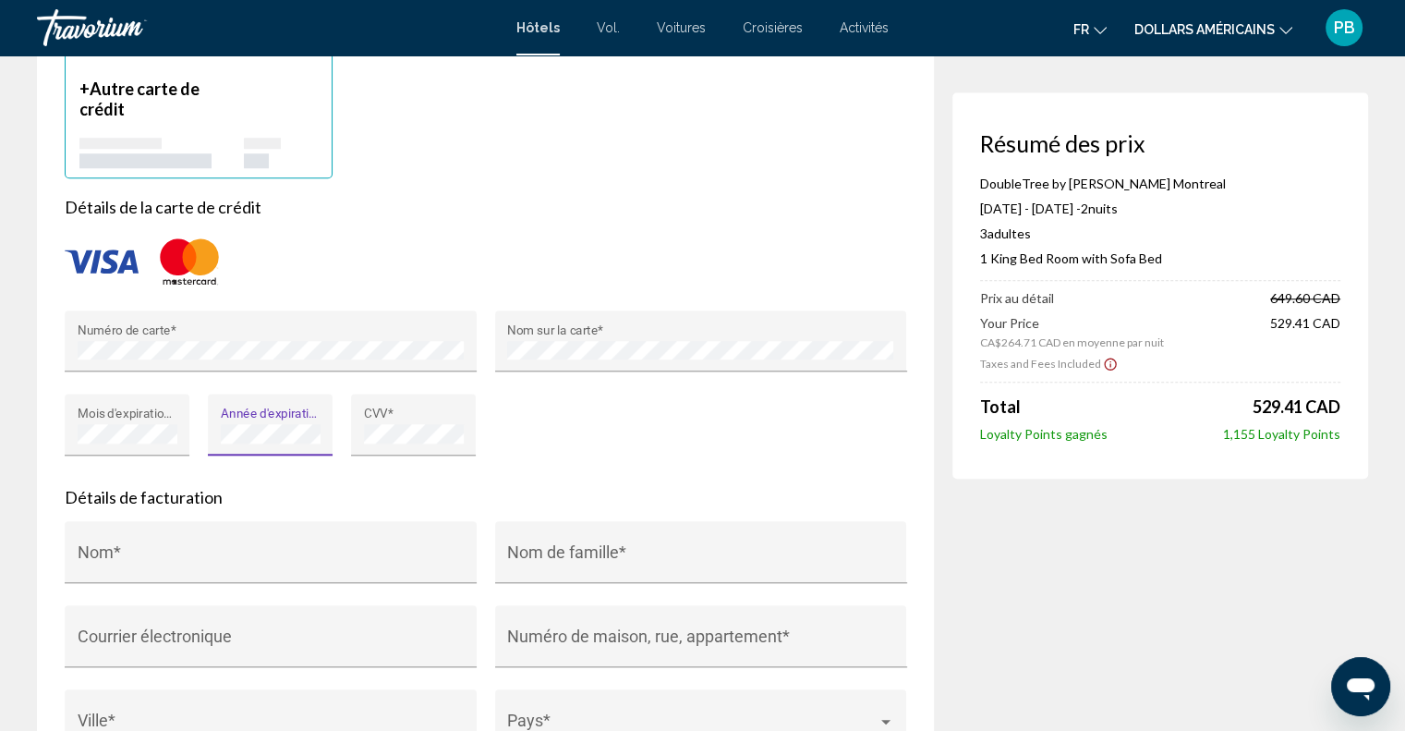
scroll to position [1570, 0]
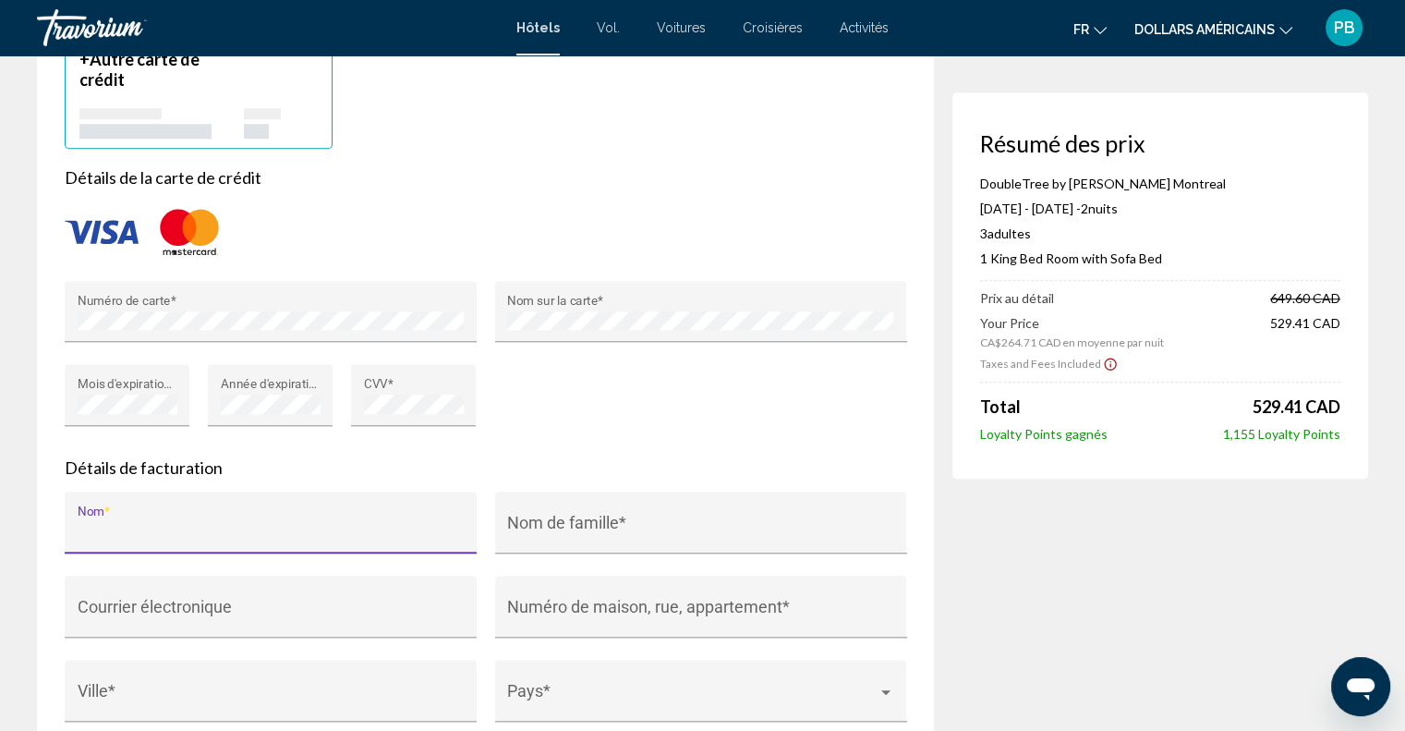
click at [185, 522] on input "Nom *" at bounding box center [271, 531] width 387 height 18
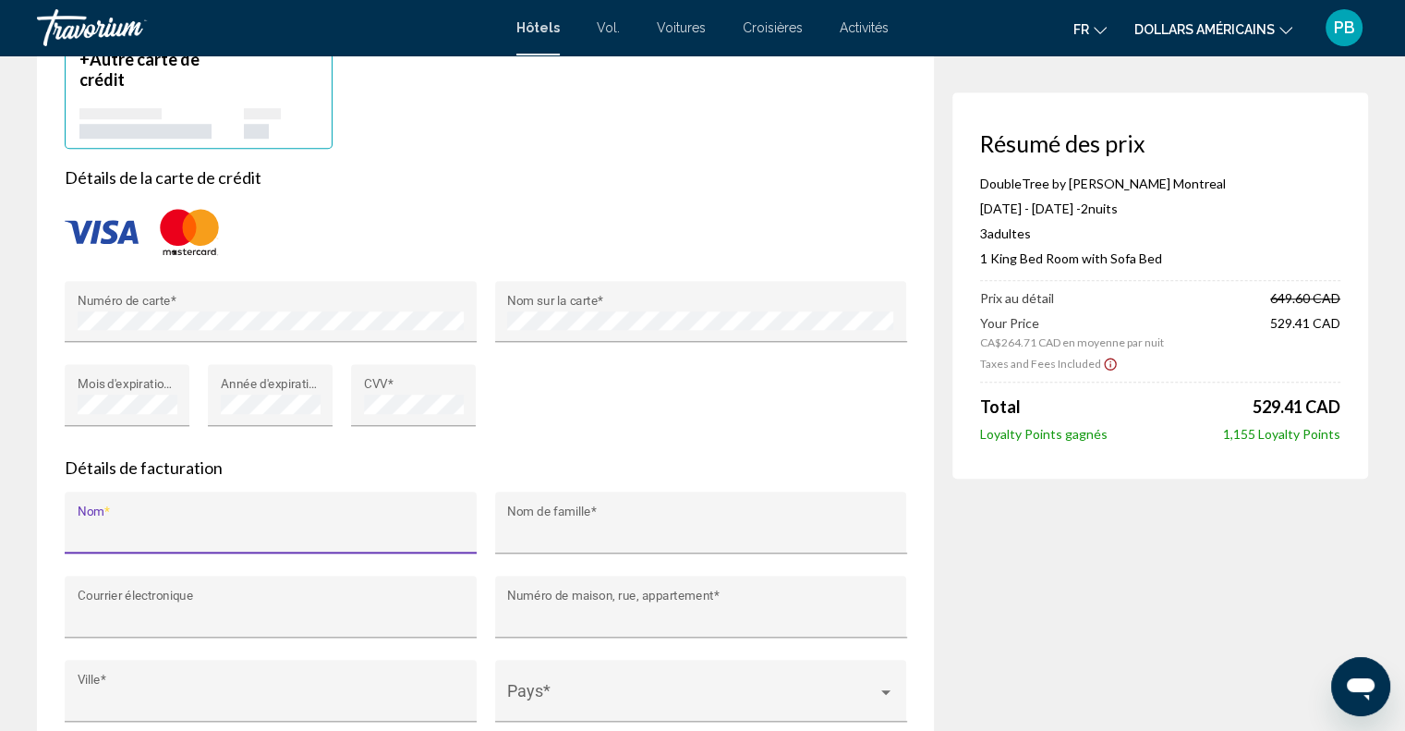
type input "********"
type input "******"
type input "**********"
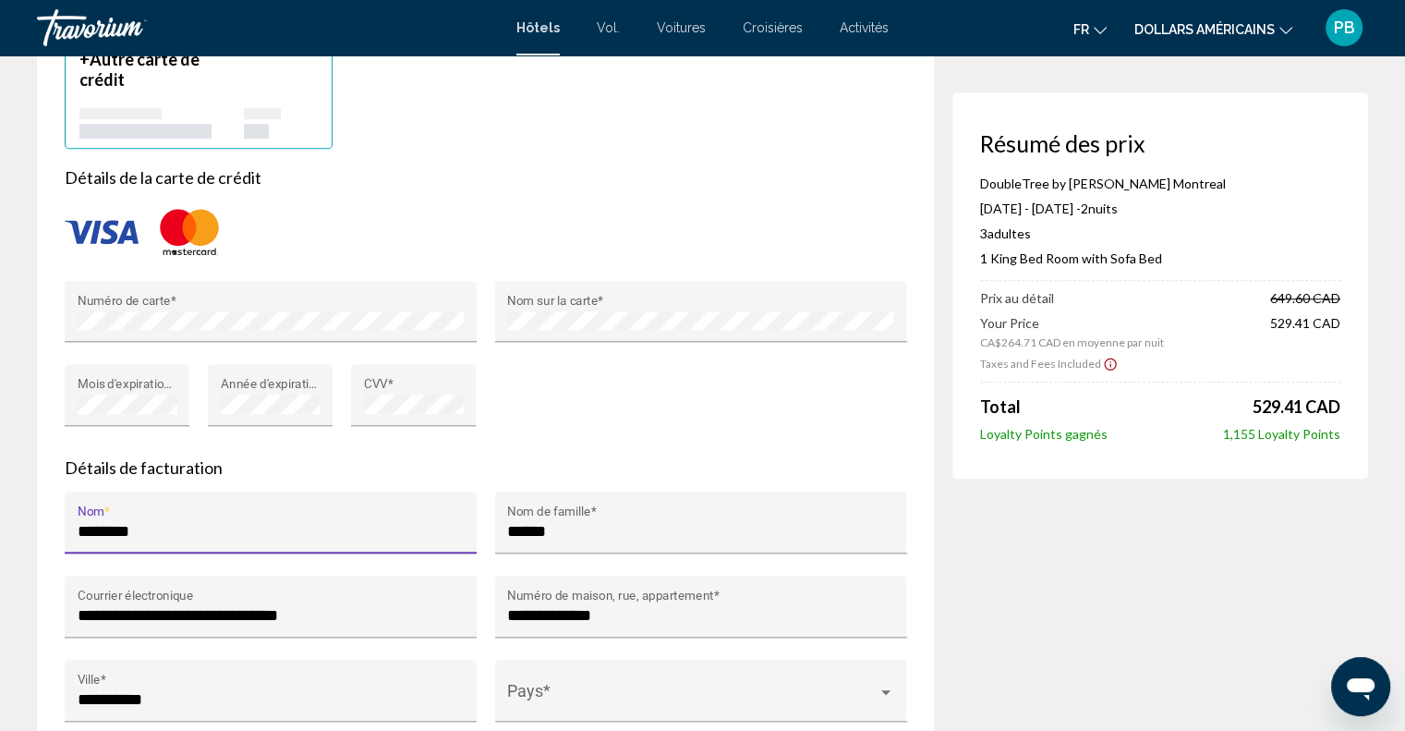
type input "**********"
type input "*******"
click at [647, 606] on input "**********" at bounding box center [700, 615] width 387 height 18
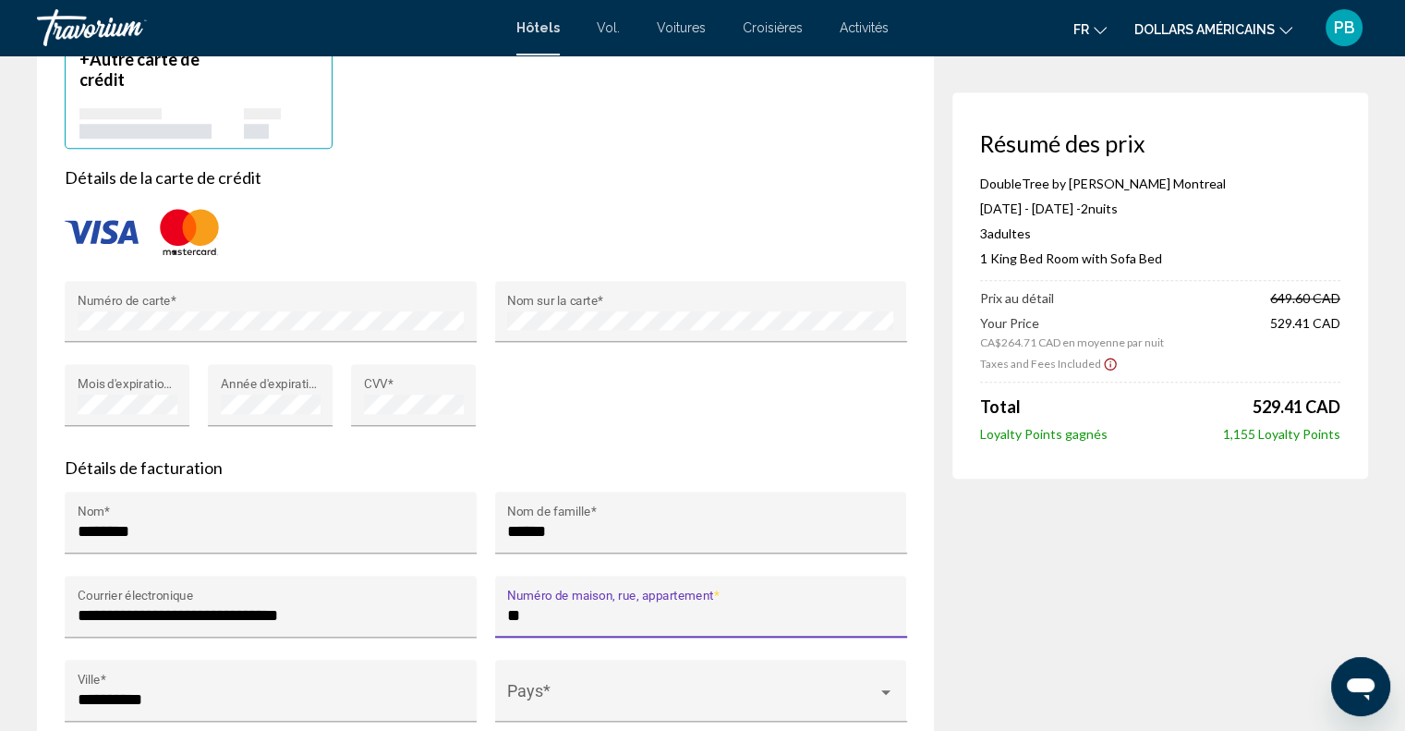
type input "*"
click at [647, 606] on input "******" at bounding box center [700, 615] width 387 height 18
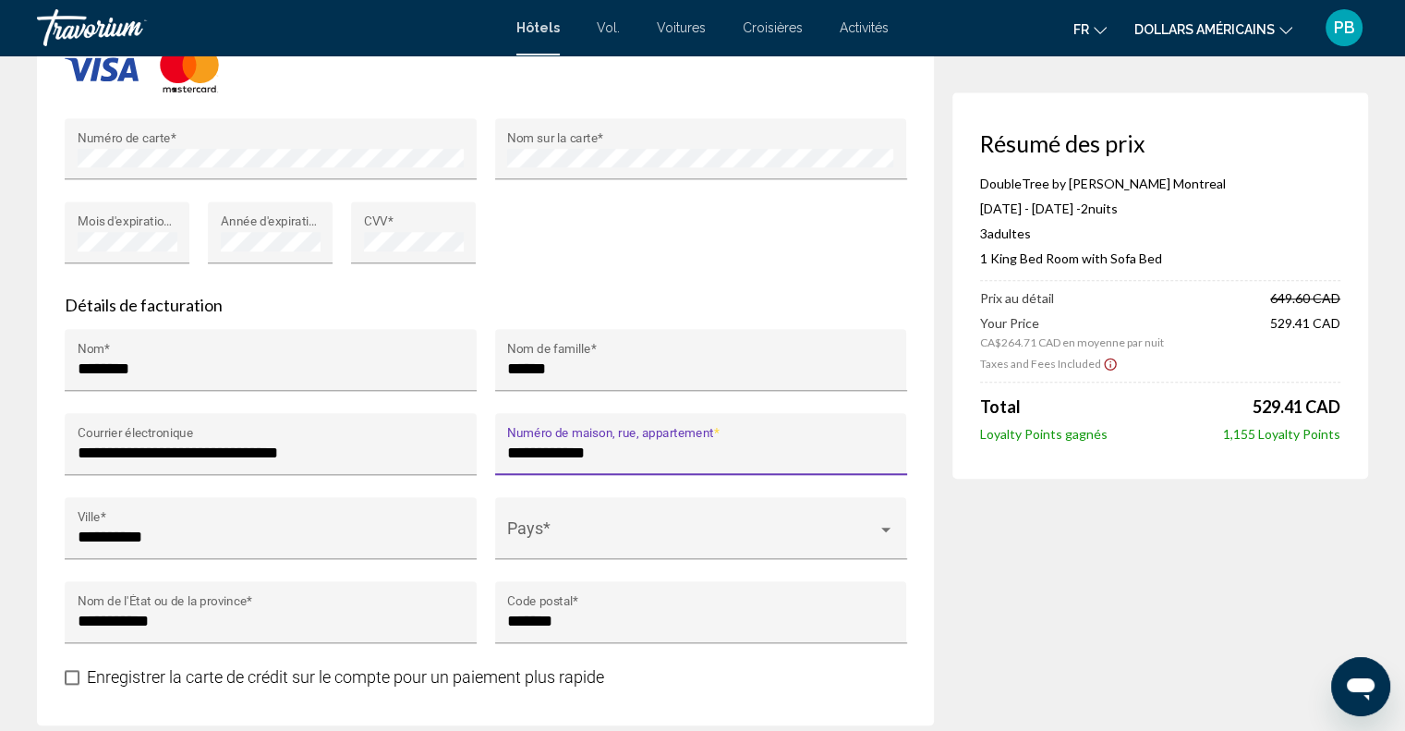
scroll to position [1755, 0]
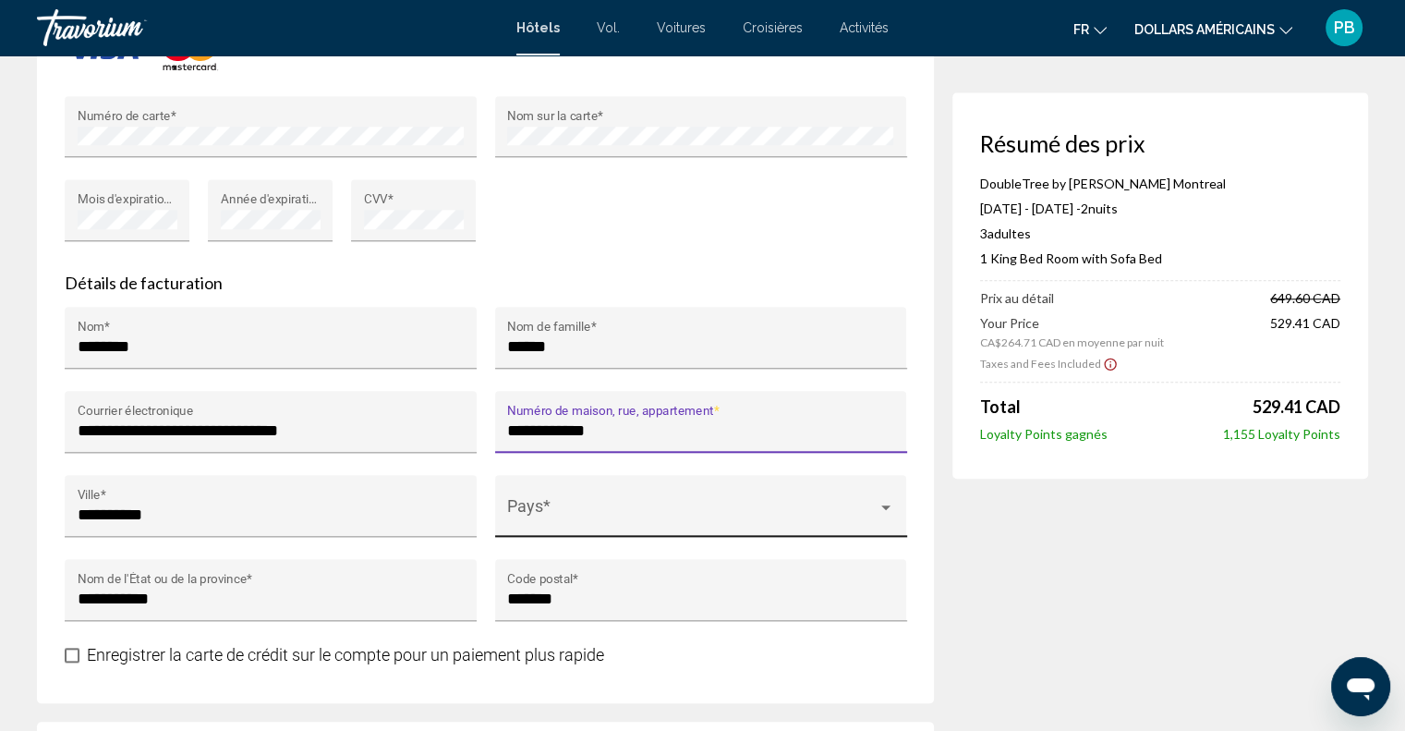
type input "**********"
click at [629, 488] on div "Pays *" at bounding box center [700, 512] width 387 height 49
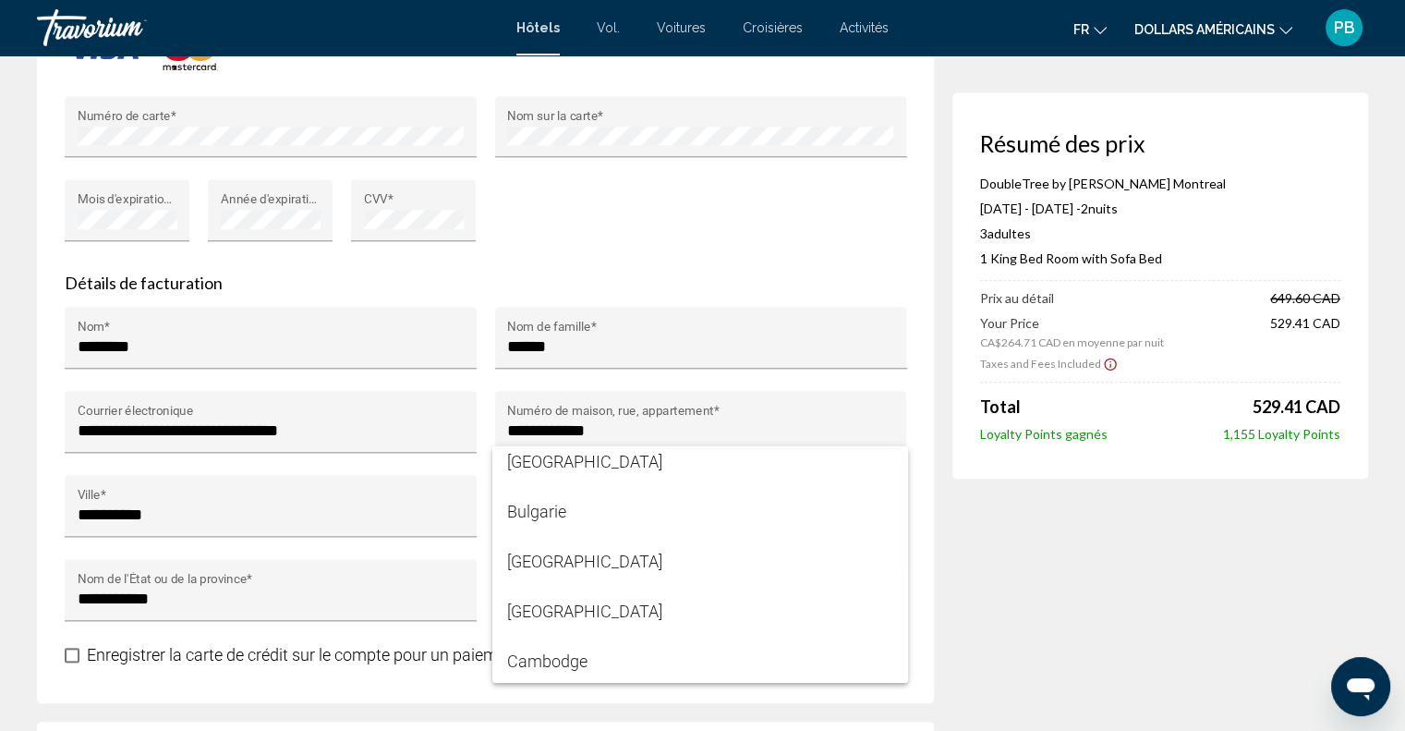
scroll to position [1847, 0]
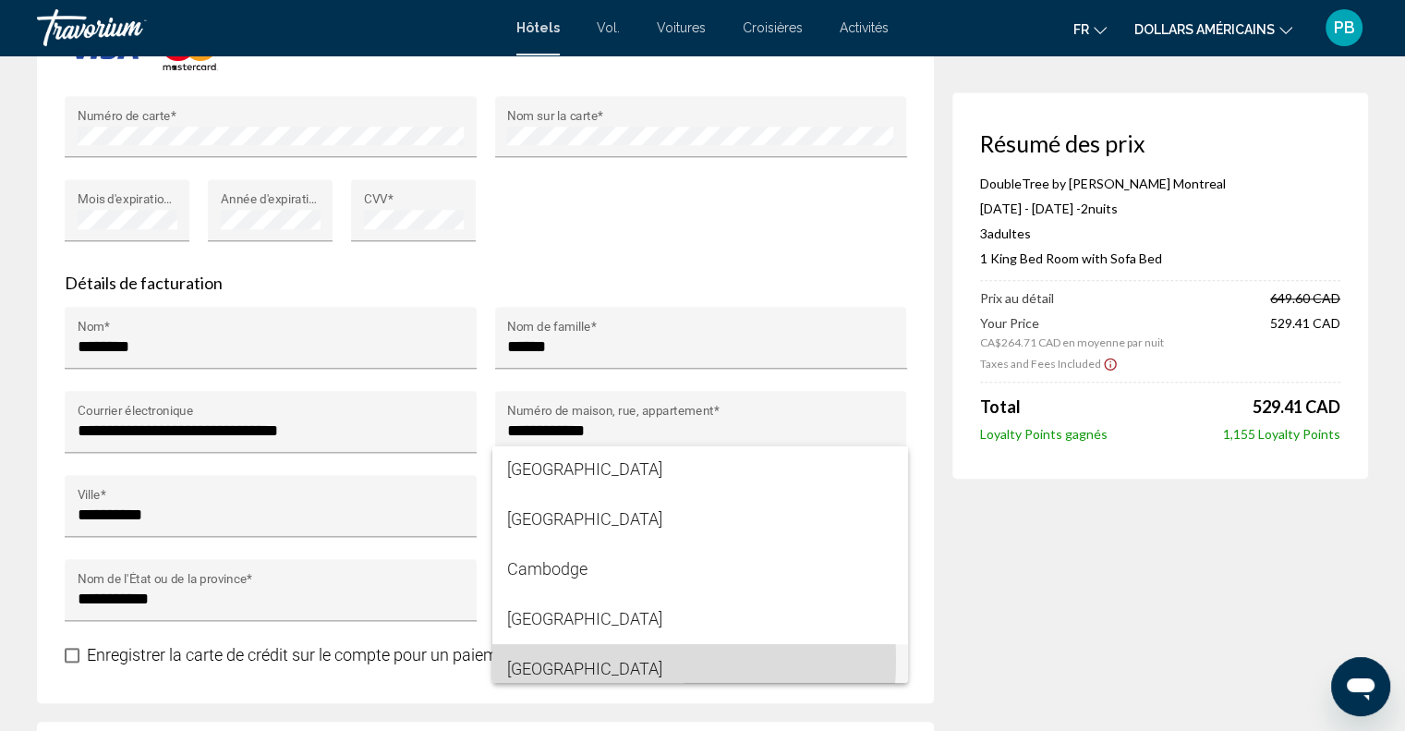
click at [558, 658] on font "[GEOGRAPHIC_DATA]" at bounding box center [584, 667] width 155 height 19
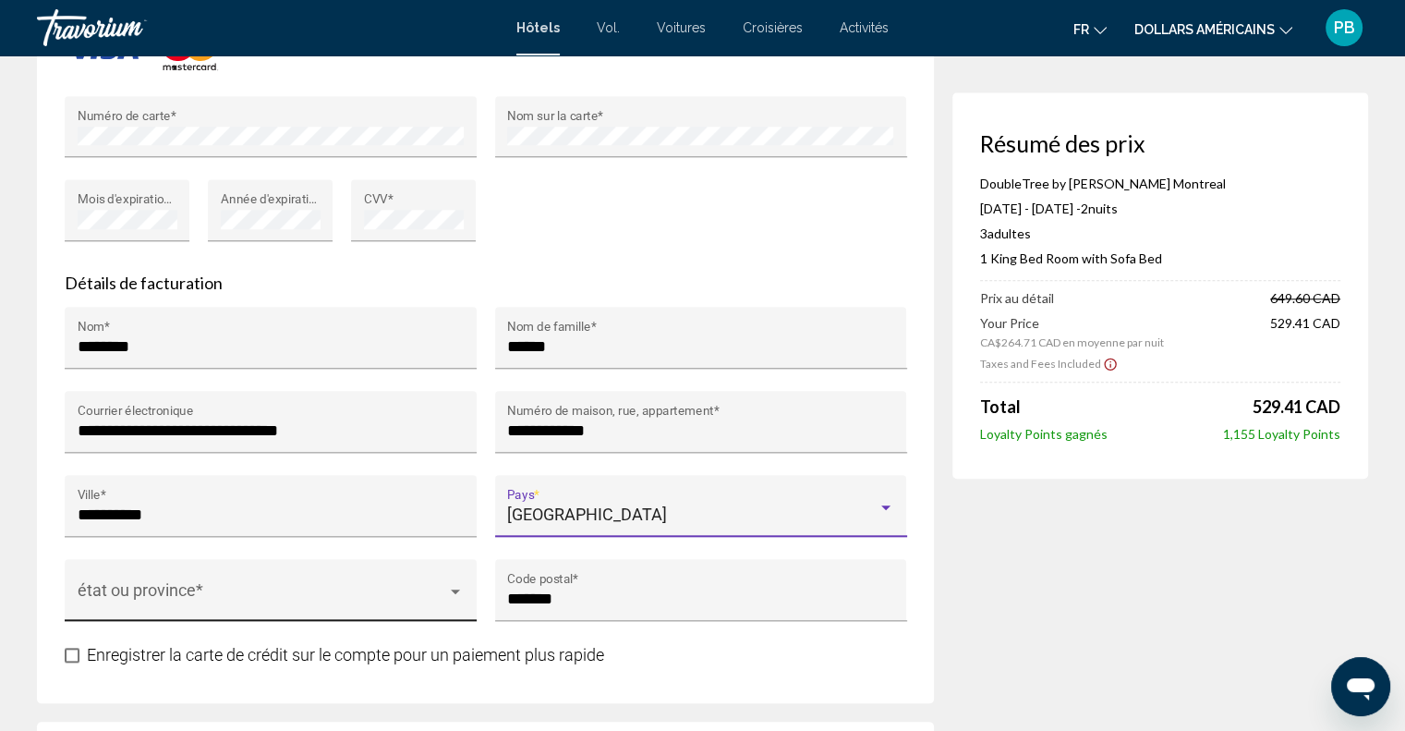
click at [196, 589] on span "Contenu principal" at bounding box center [263, 598] width 370 height 18
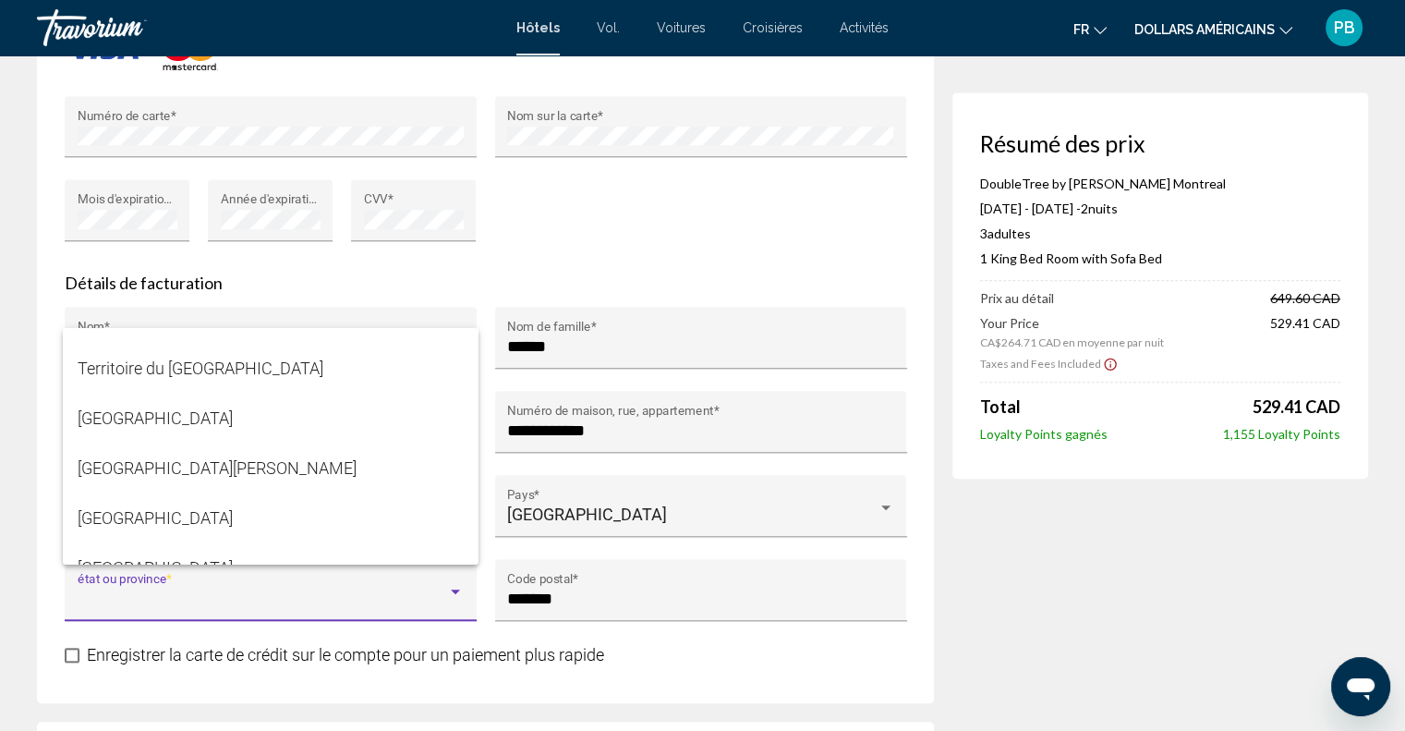
scroll to position [462, 0]
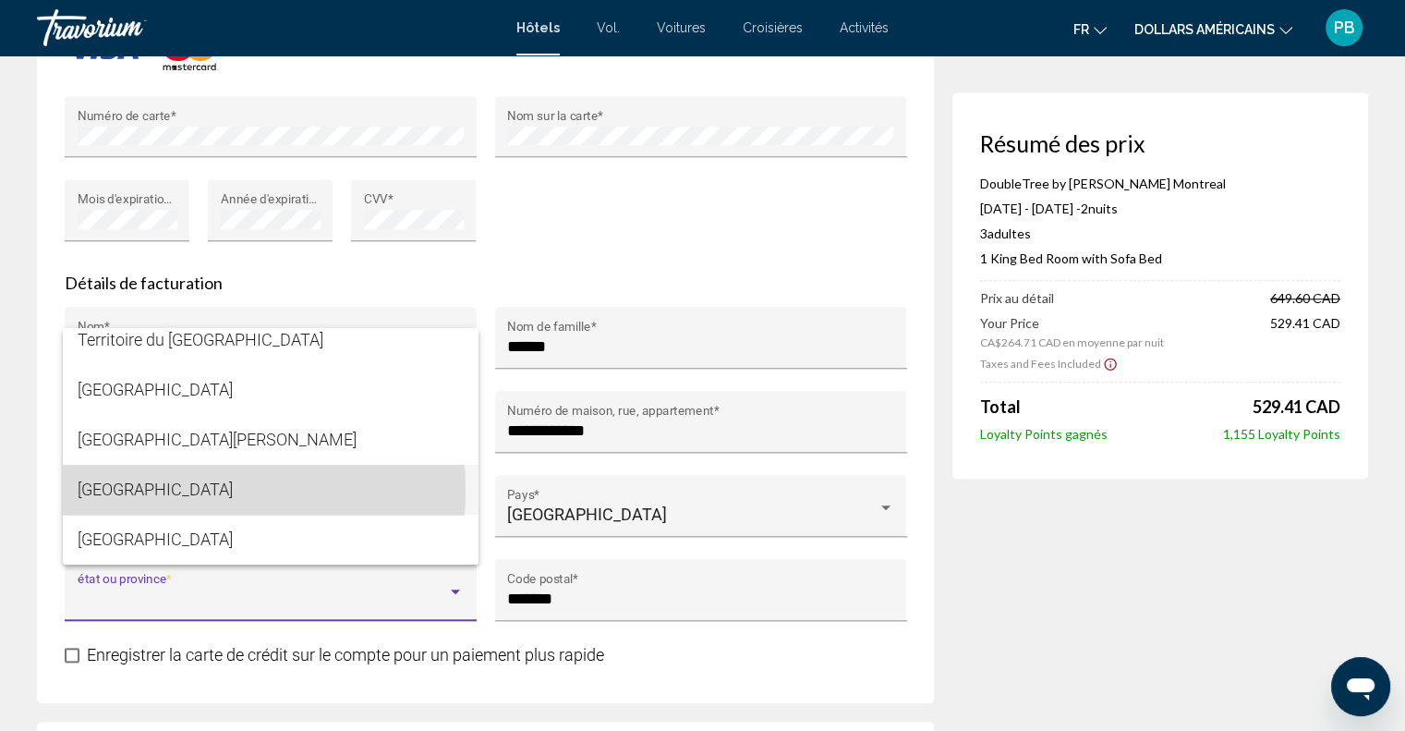
click at [137, 489] on span "[GEOGRAPHIC_DATA]" at bounding box center [271, 490] width 386 height 50
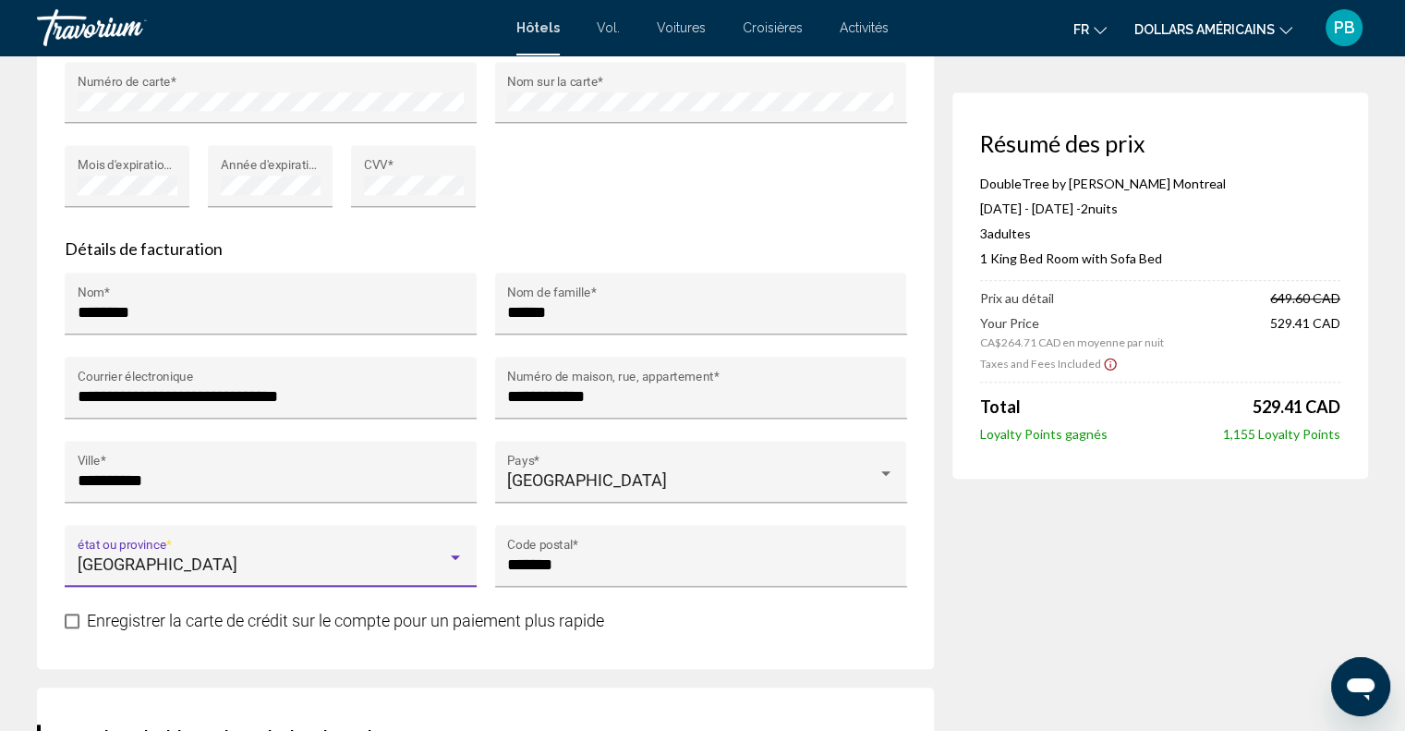
scroll to position [1920, 0]
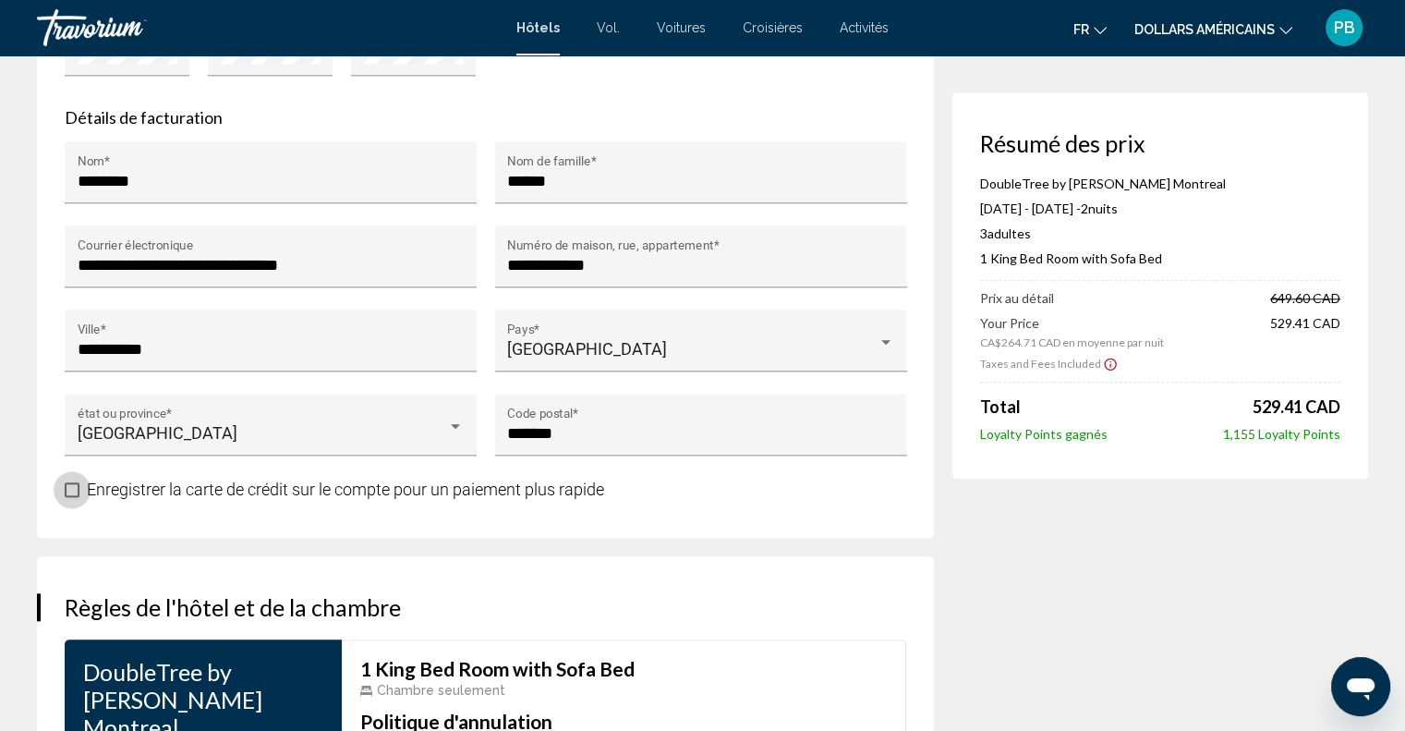
click at [74, 482] on span "Contenu principal" at bounding box center [72, 489] width 15 height 15
click at [71, 482] on span "Contenu principal" at bounding box center [72, 489] width 15 height 15
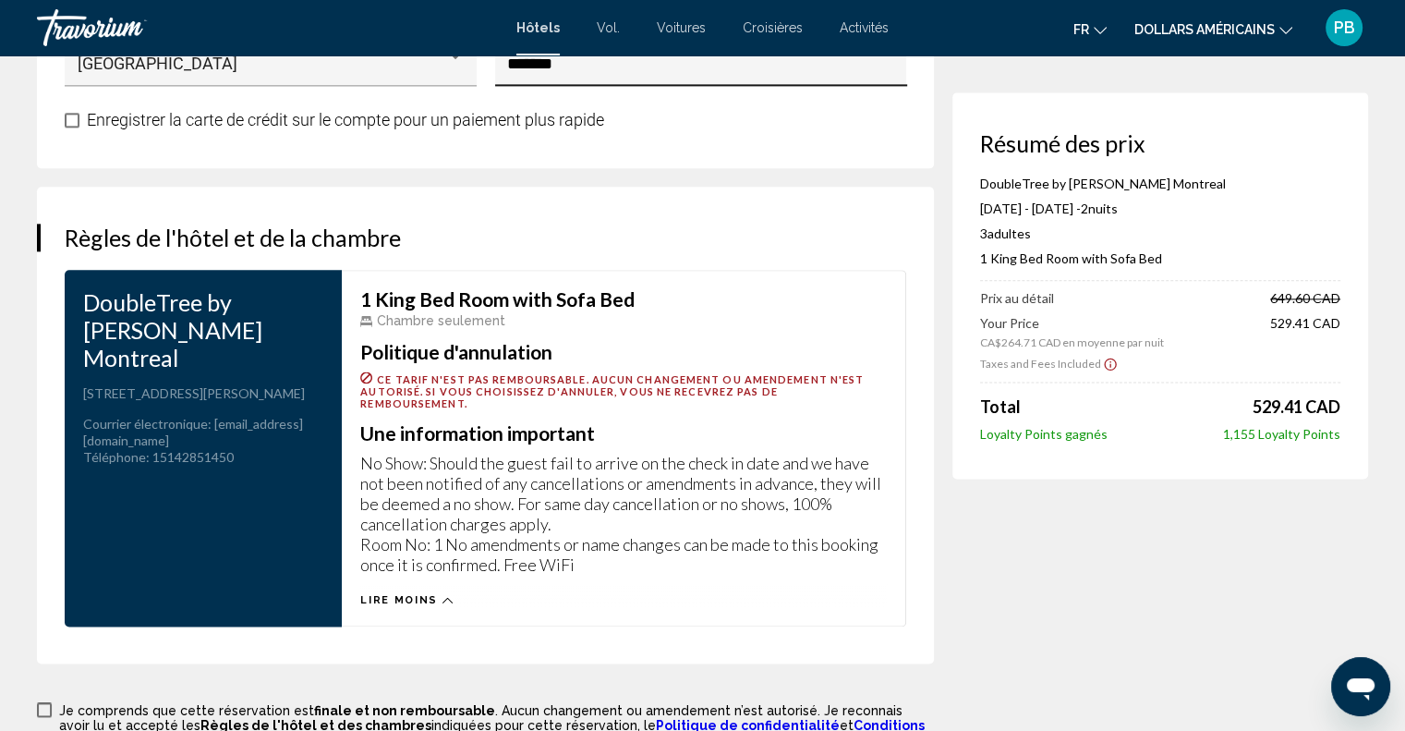
scroll to position [2659, 0]
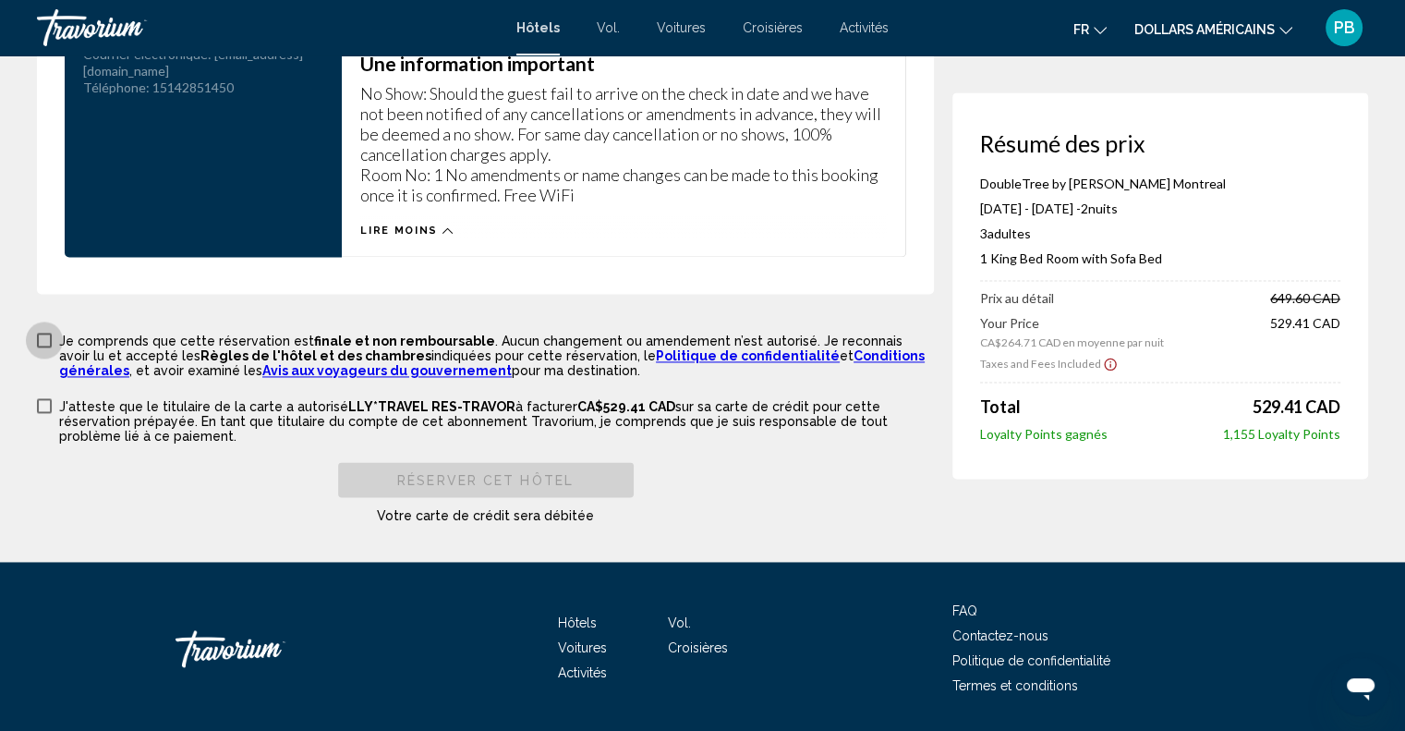
click at [44, 332] on span "Contenu principal" at bounding box center [44, 339] width 15 height 15
click at [52, 396] on label "J'atteste que le titulaire de la carte a autorisé LLY*TRAVEL RES-TRAVOR à factu…" at bounding box center [485, 419] width 897 height 47
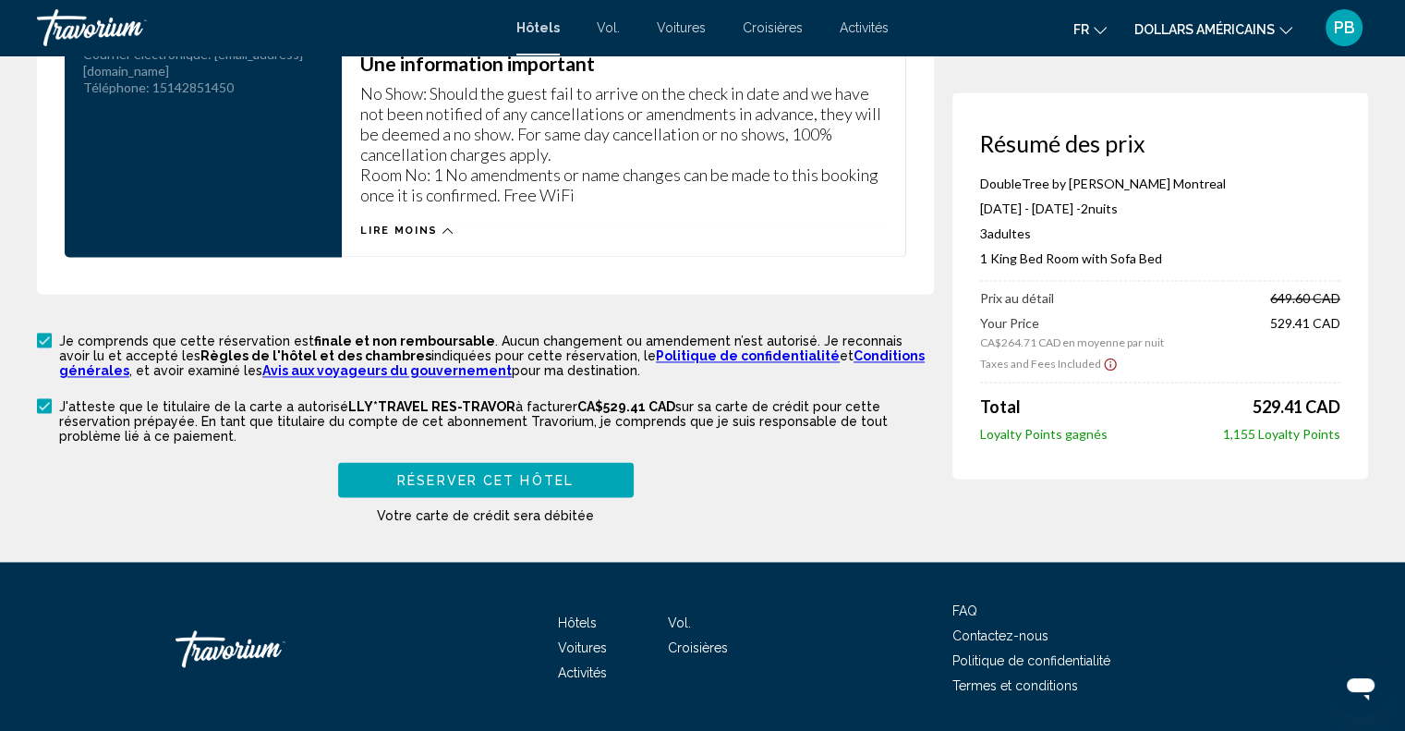
click at [497, 462] on button "Réserver cet hôtel" at bounding box center [486, 479] width 296 height 34
type input "**********"
click at [540, 473] on span "Réserver cet hôtel" at bounding box center [485, 480] width 176 height 15
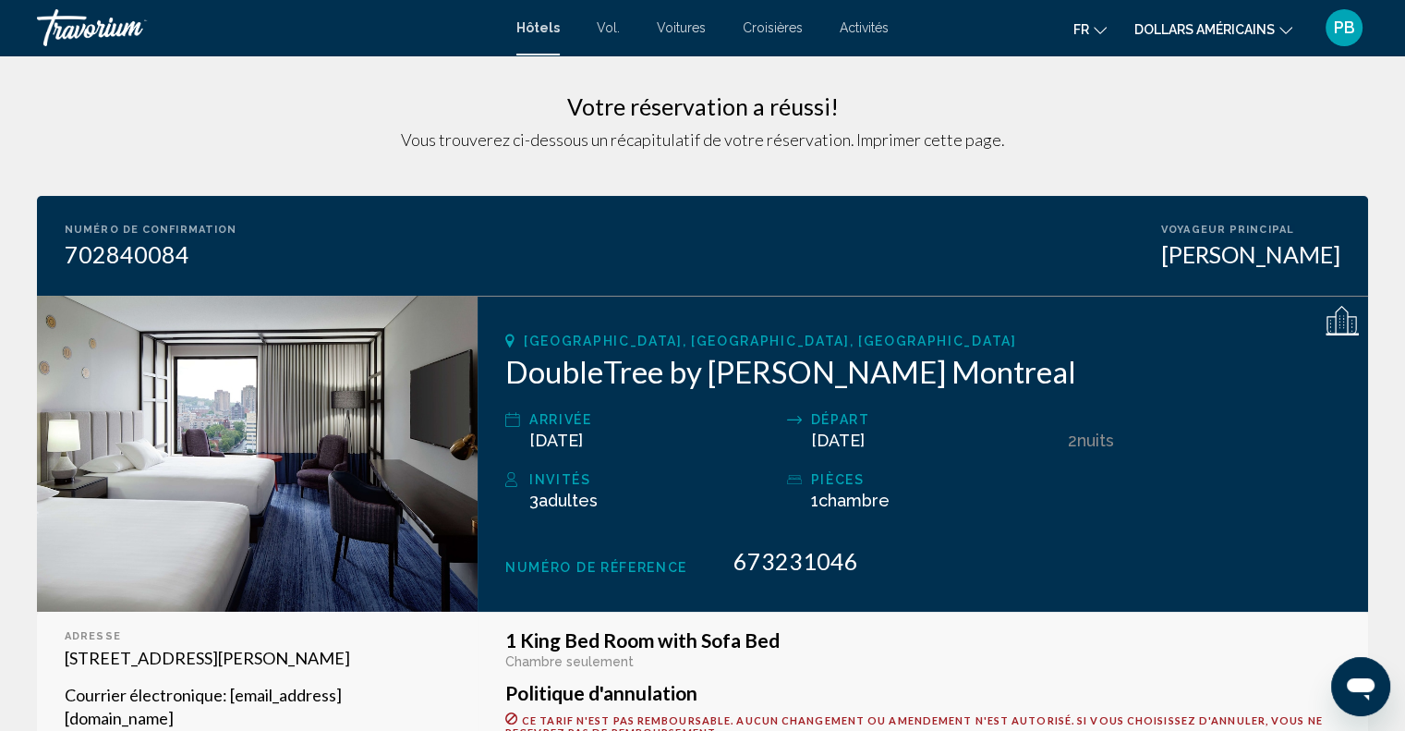
click at [126, 22] on div "Travorium" at bounding box center [129, 27] width 185 height 37
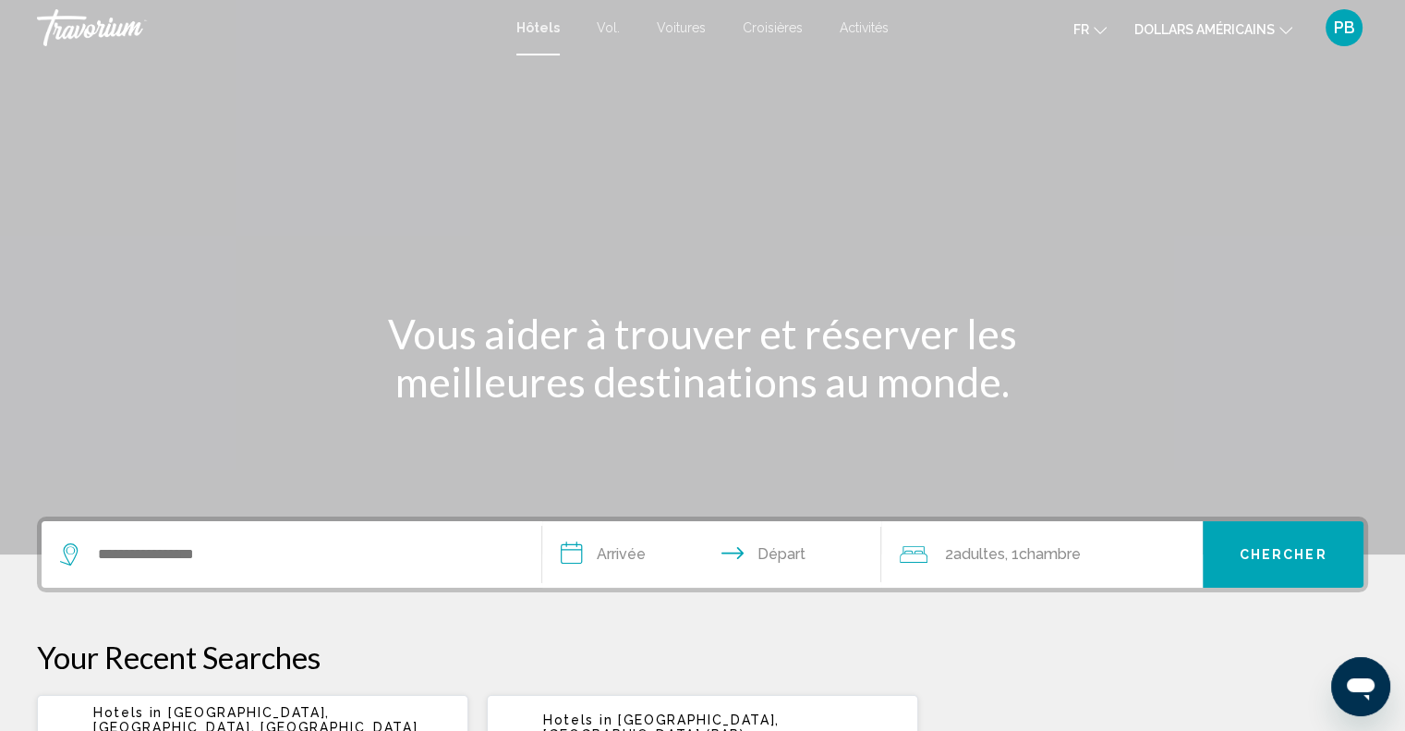
click at [1341, 19] on font "PB" at bounding box center [1344, 27] width 21 height 19
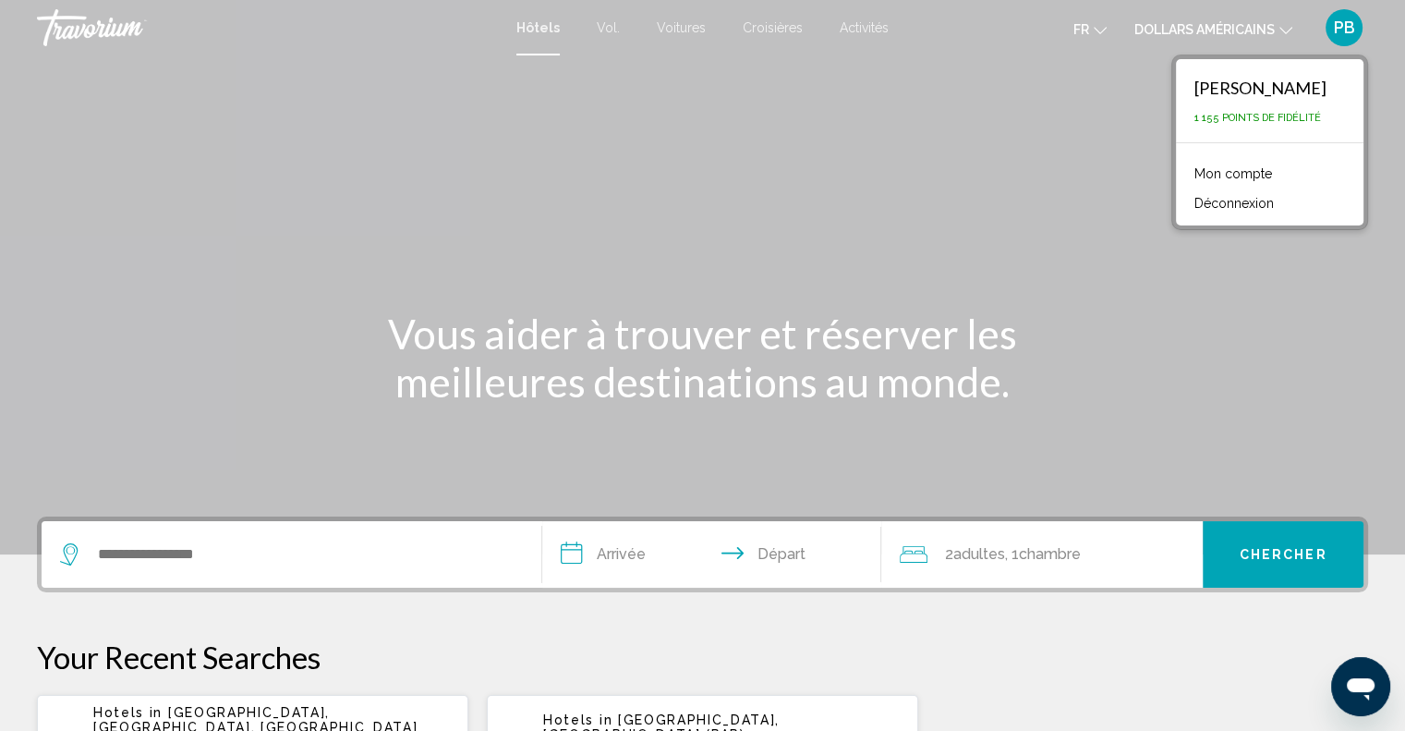
click at [1341, 19] on font "PB" at bounding box center [1344, 27] width 21 height 19
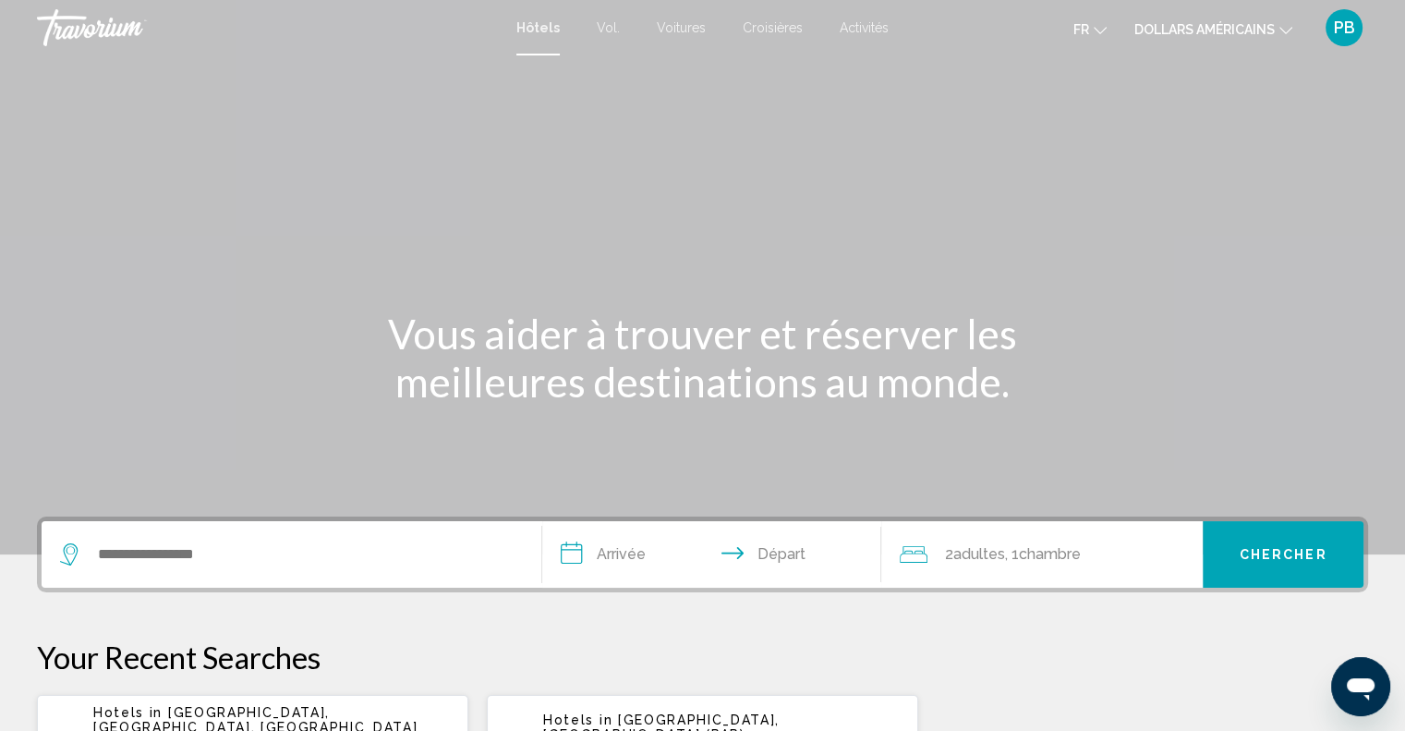
click at [92, 26] on div "Travorium" at bounding box center [129, 27] width 185 height 37
